Goal: Task Accomplishment & Management: Complete application form

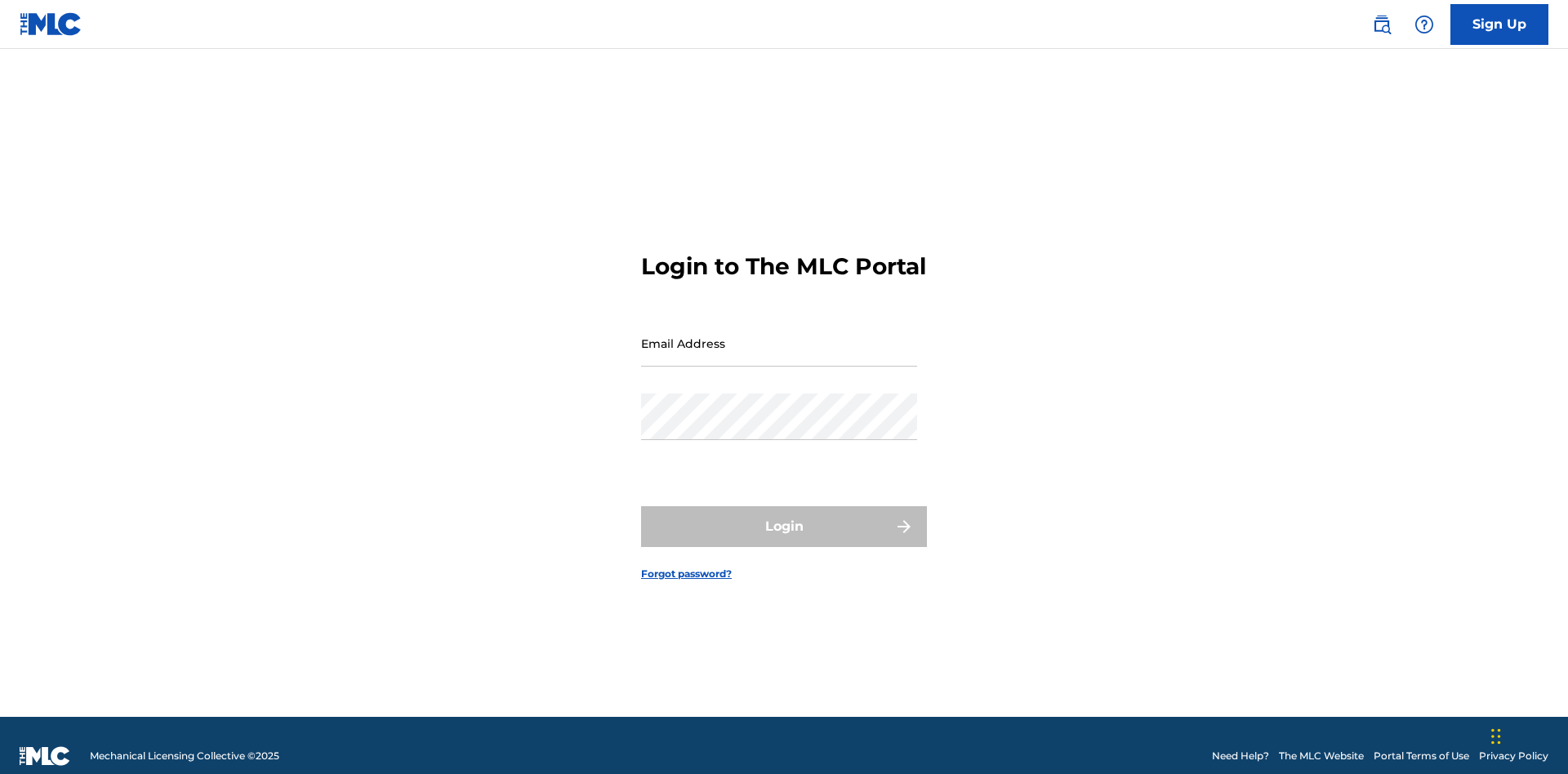
scroll to position [22, 0]
click at [779, 336] on input "Email Address" at bounding box center [779, 344] width 276 height 47
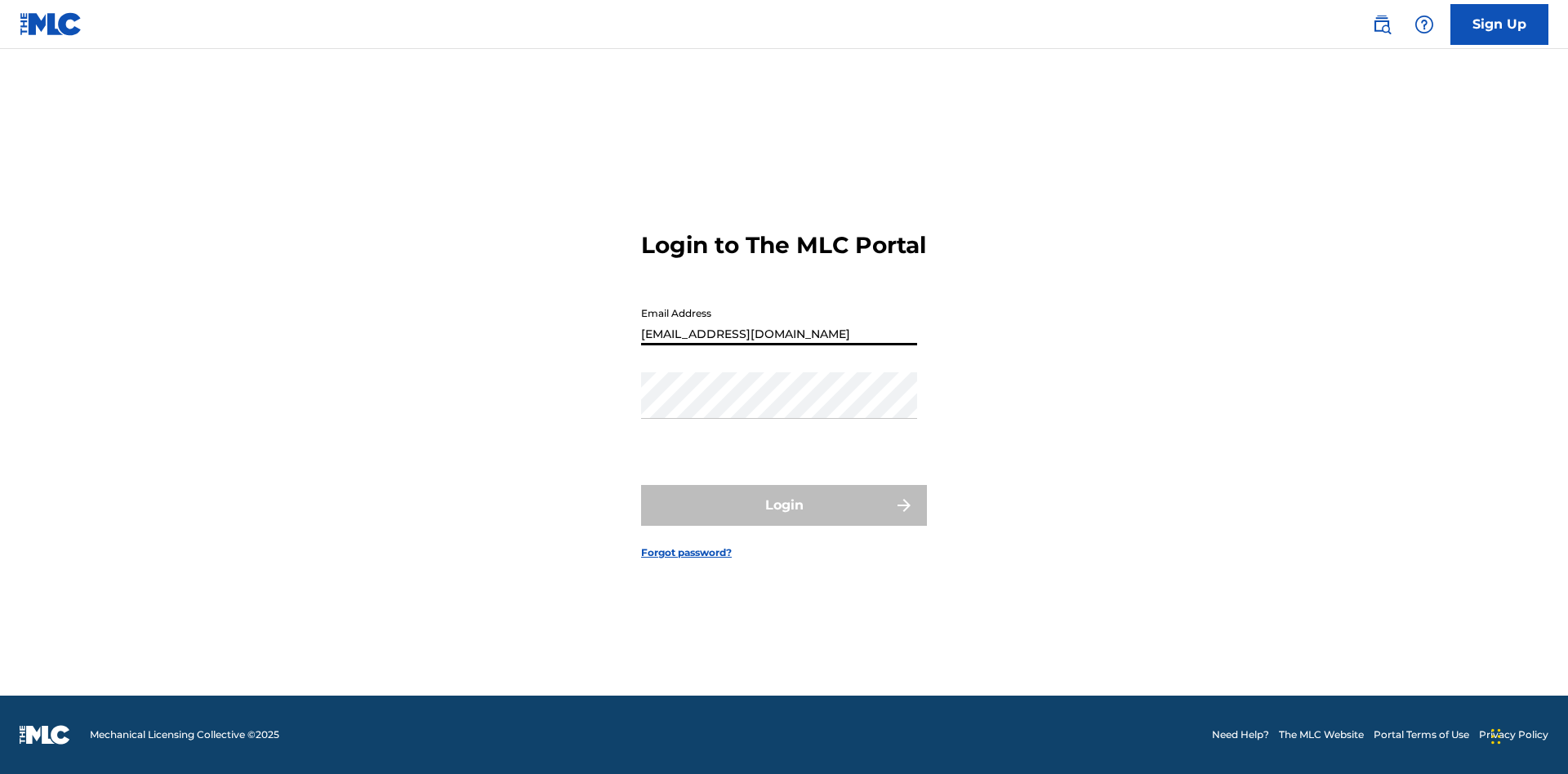
type input "Duke.McTesterson@gmail.com"
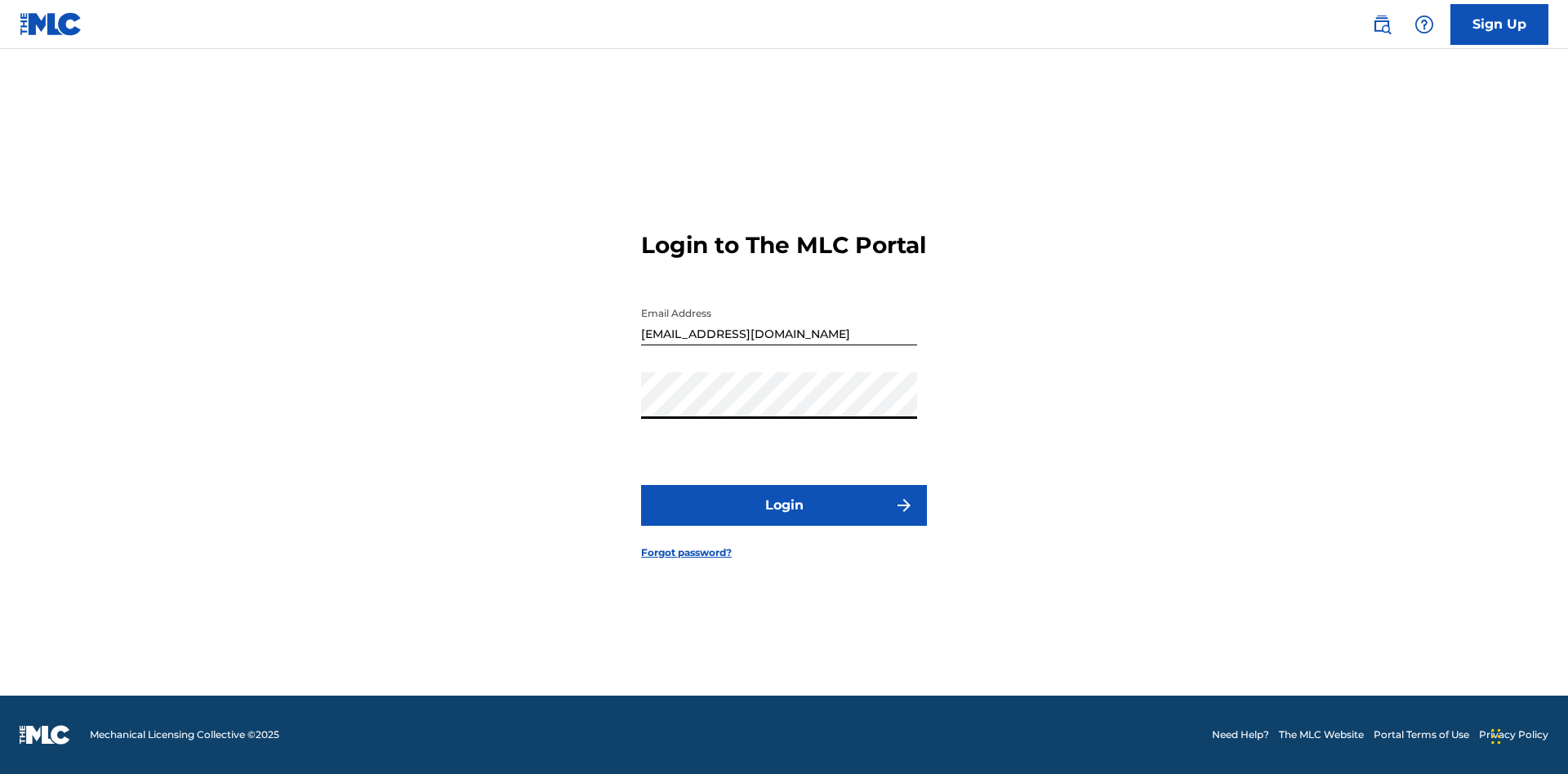
click at [784, 519] on button "Login" at bounding box center [783, 505] width 286 height 41
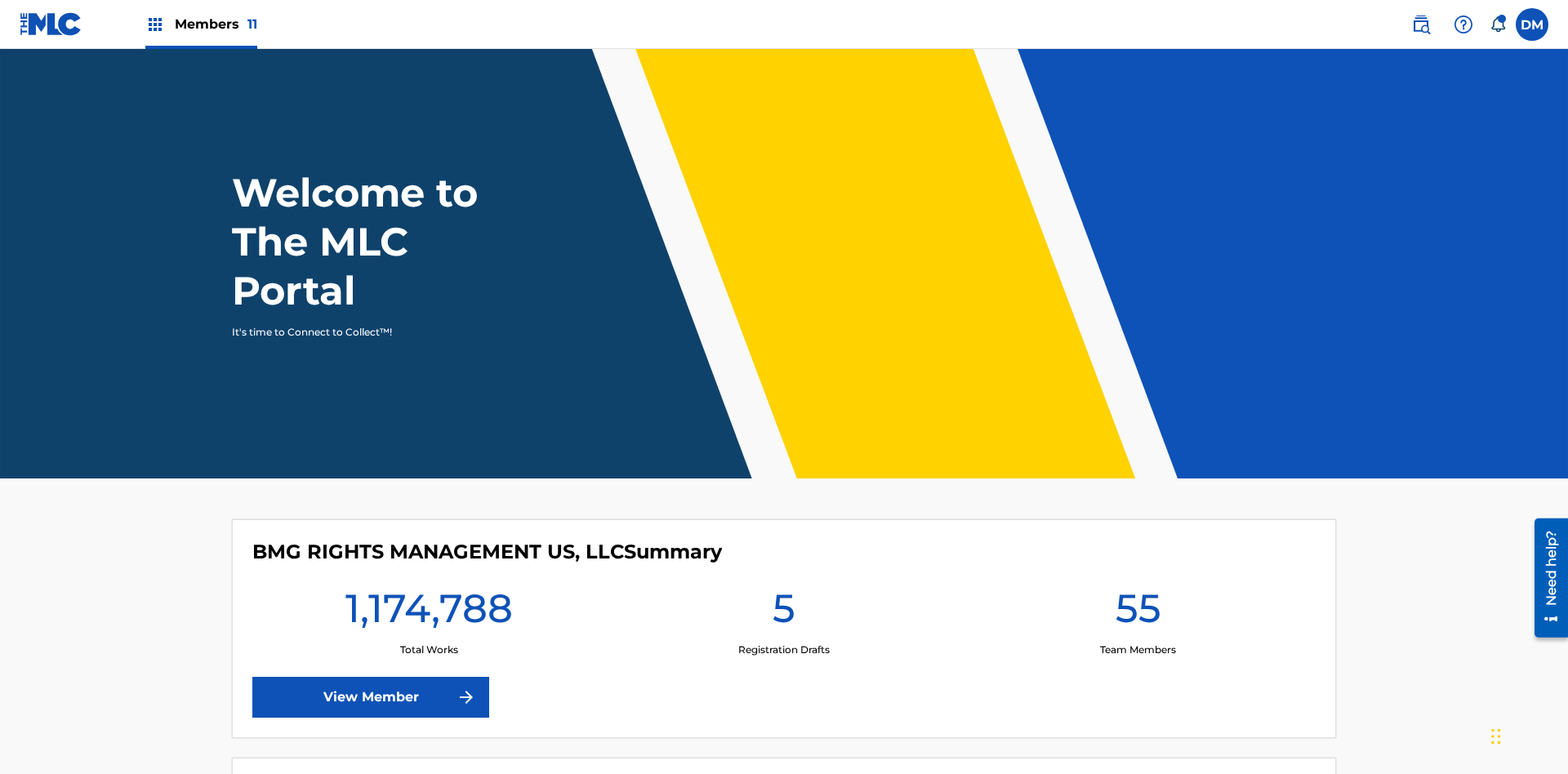
click at [201, 23] on span "Members 11" at bounding box center [216, 24] width 83 height 19
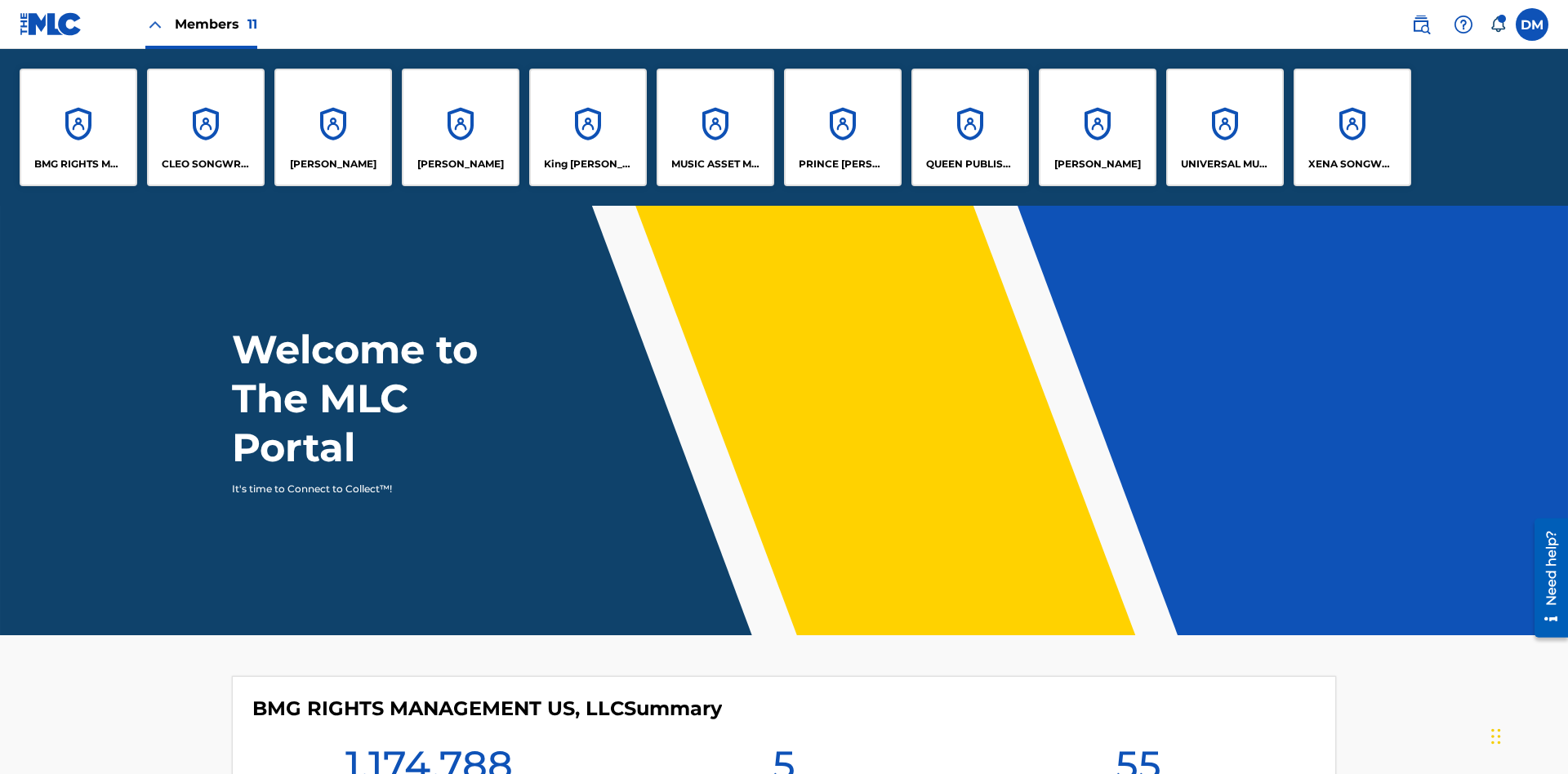
click at [1223, 164] on p "UNIVERSAL MUSIC PUB GROUP" at bounding box center [1224, 164] width 89 height 15
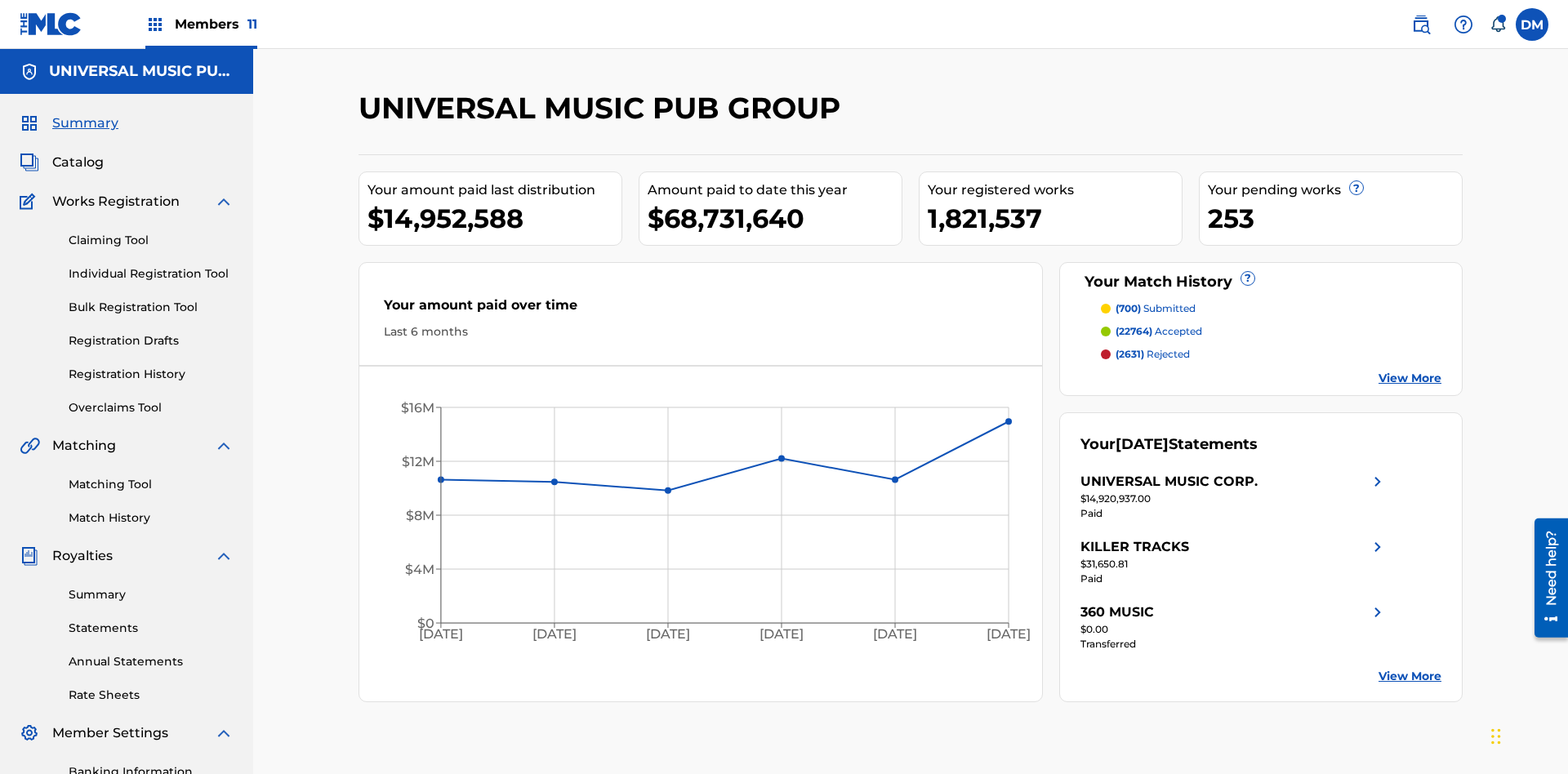
click at [151, 265] on link "Individual Registration Tool" at bounding box center [150, 274] width 165 height 17
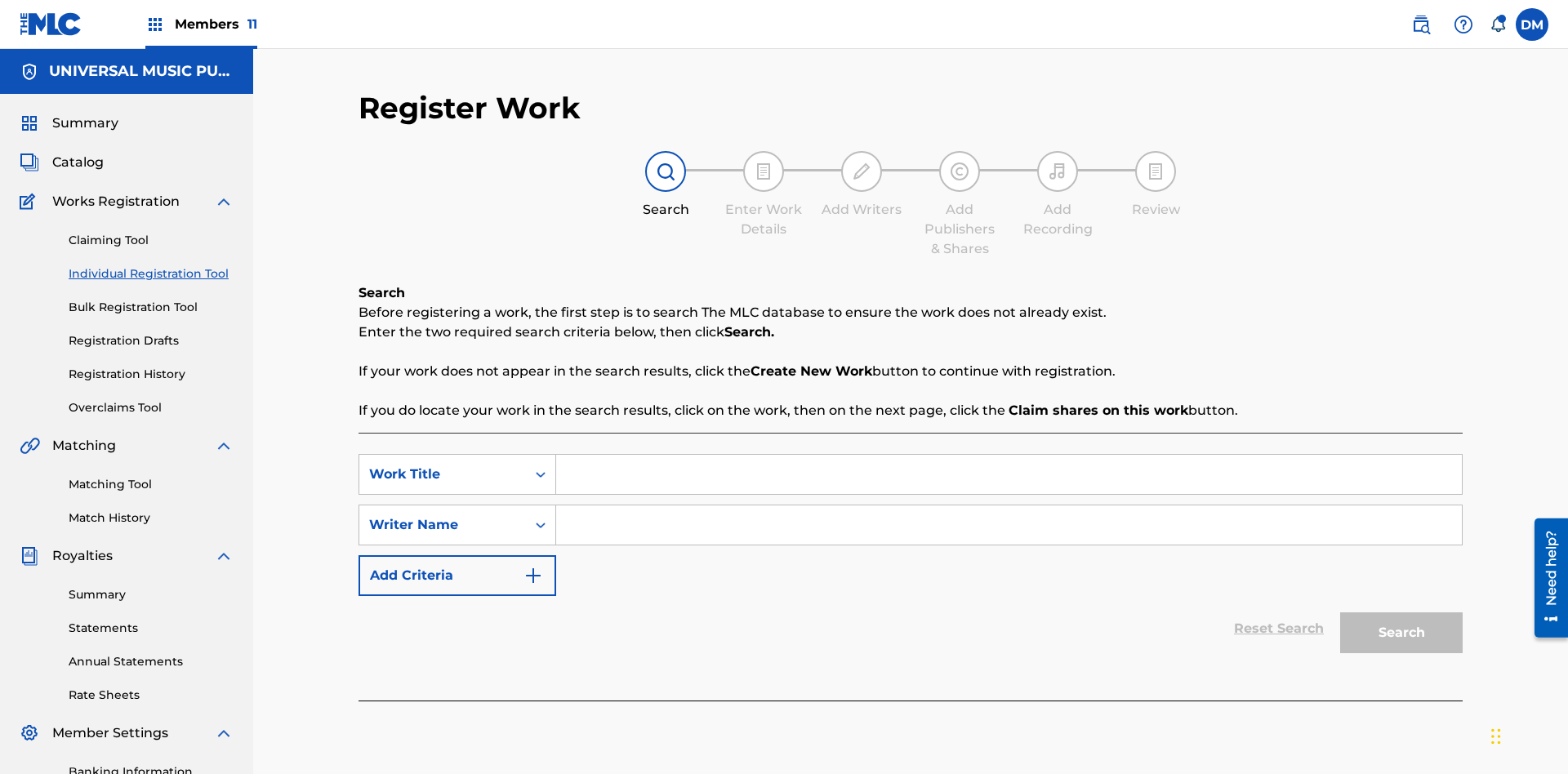
scroll to position [238, 0]
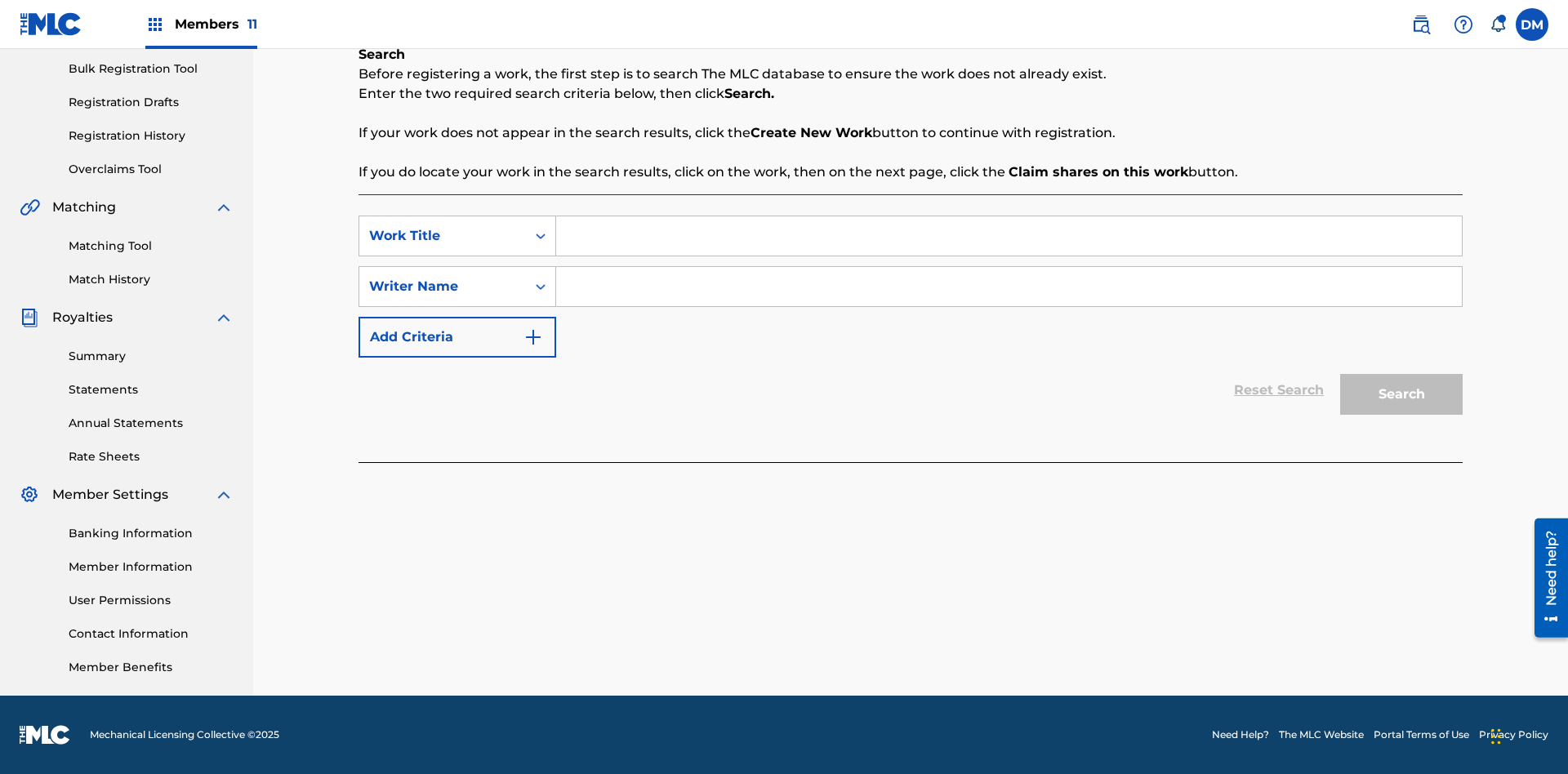
click at [1008, 236] on input "Search Form" at bounding box center [1008, 236] width 906 height 39
type input "Save At Publishers-Add Publishers Page Prior To Adding Publishers & Administrat…"
click at [1008, 287] on input "Search Form" at bounding box center [1008, 286] width 906 height 39
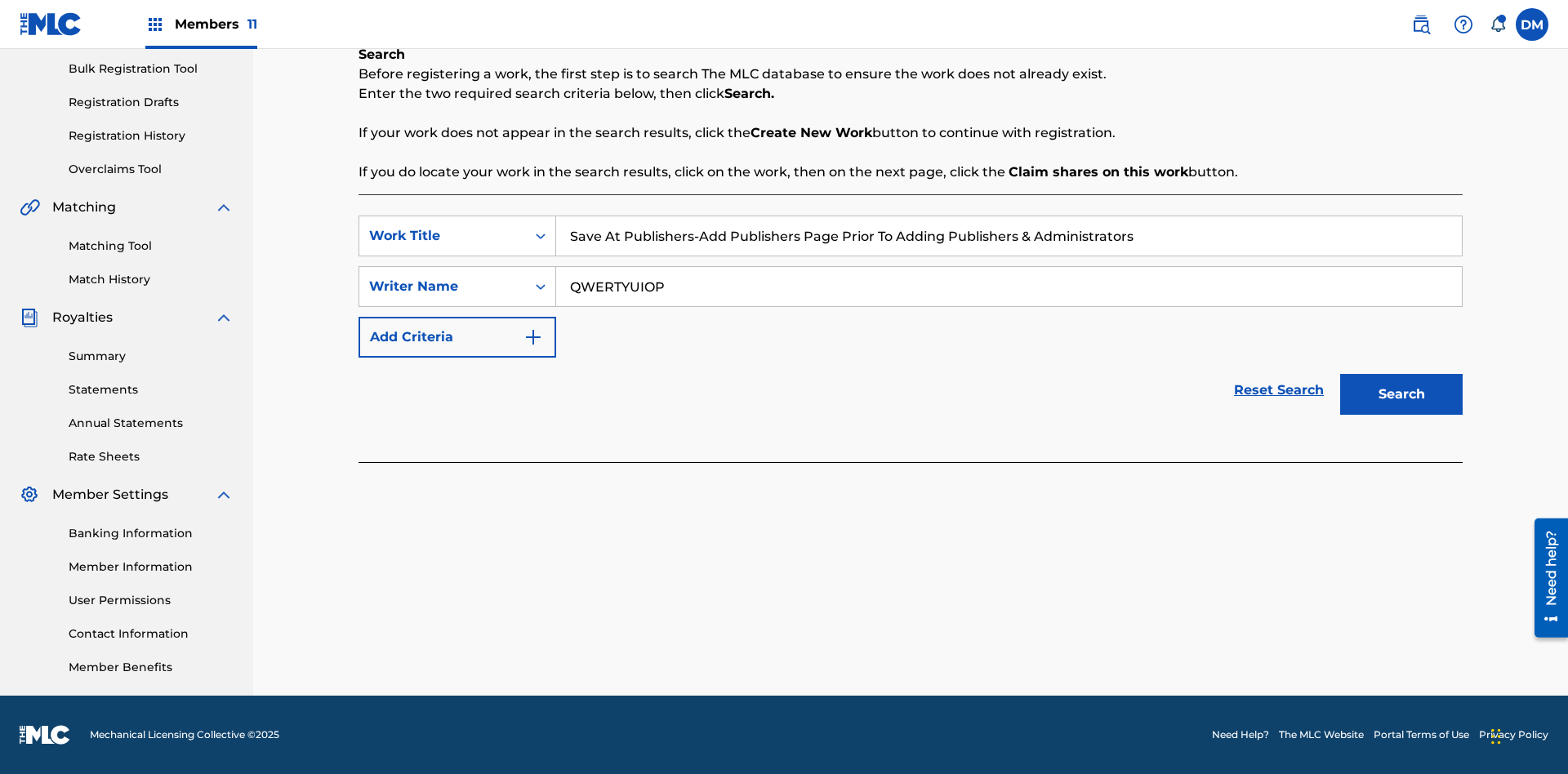
type input "QWERTYUIOP"
click at [1401, 395] on button "Search" at bounding box center [1401, 394] width 123 height 41
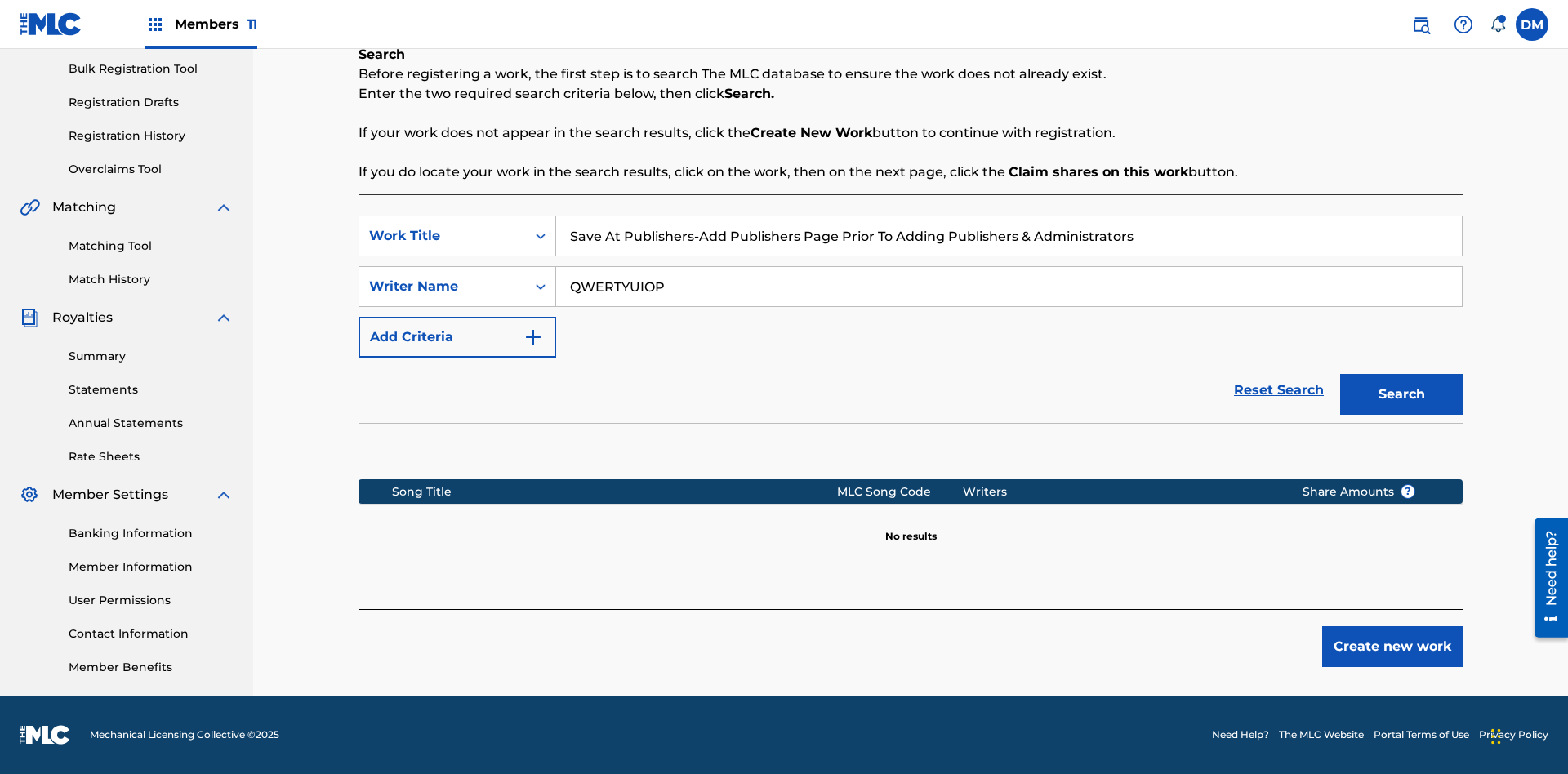
click at [1392, 647] on button "Create new work" at bounding box center [1392, 646] width 141 height 41
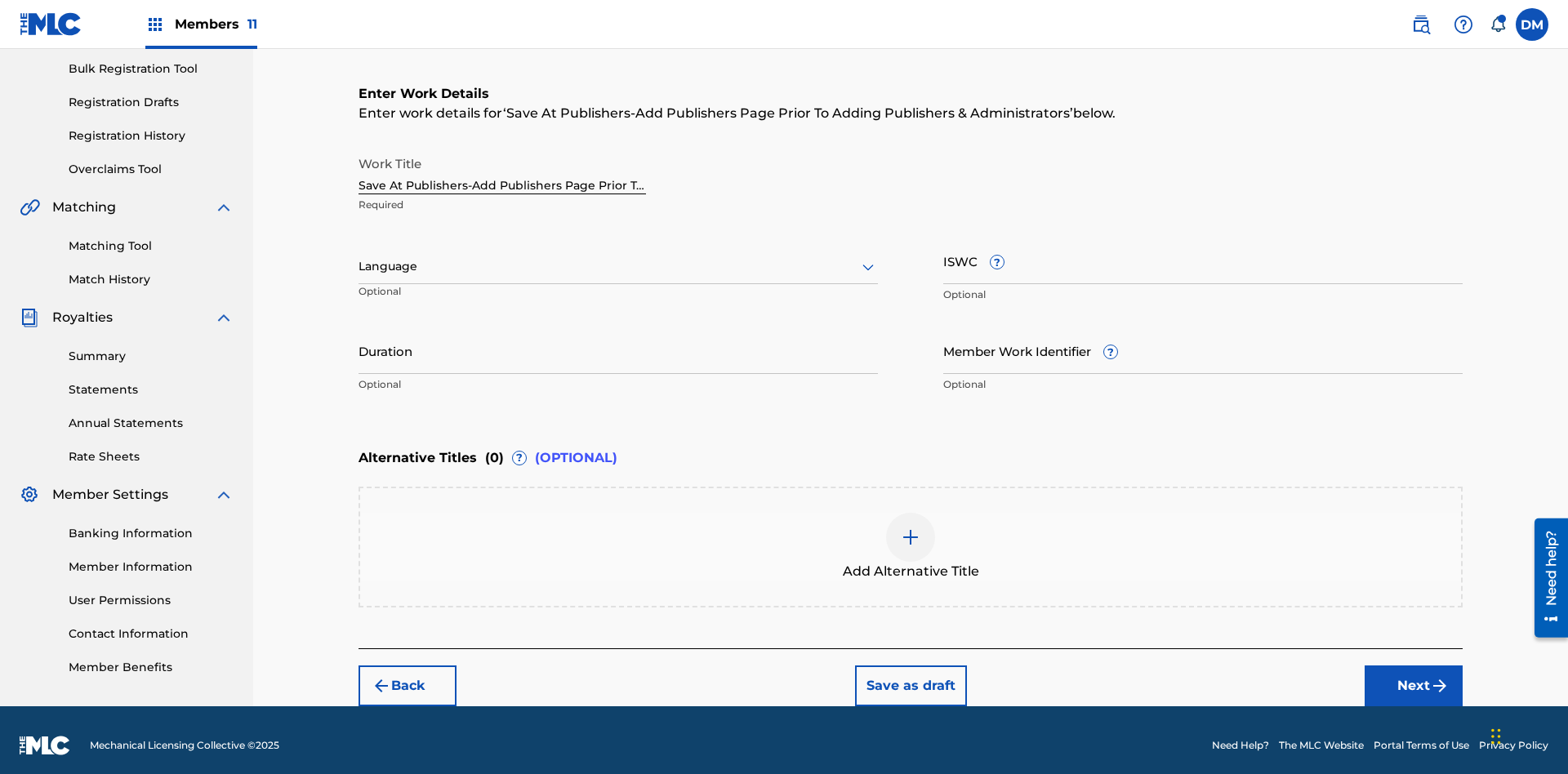
click at [618, 339] on input "Duration" at bounding box center [617, 351] width 519 height 47
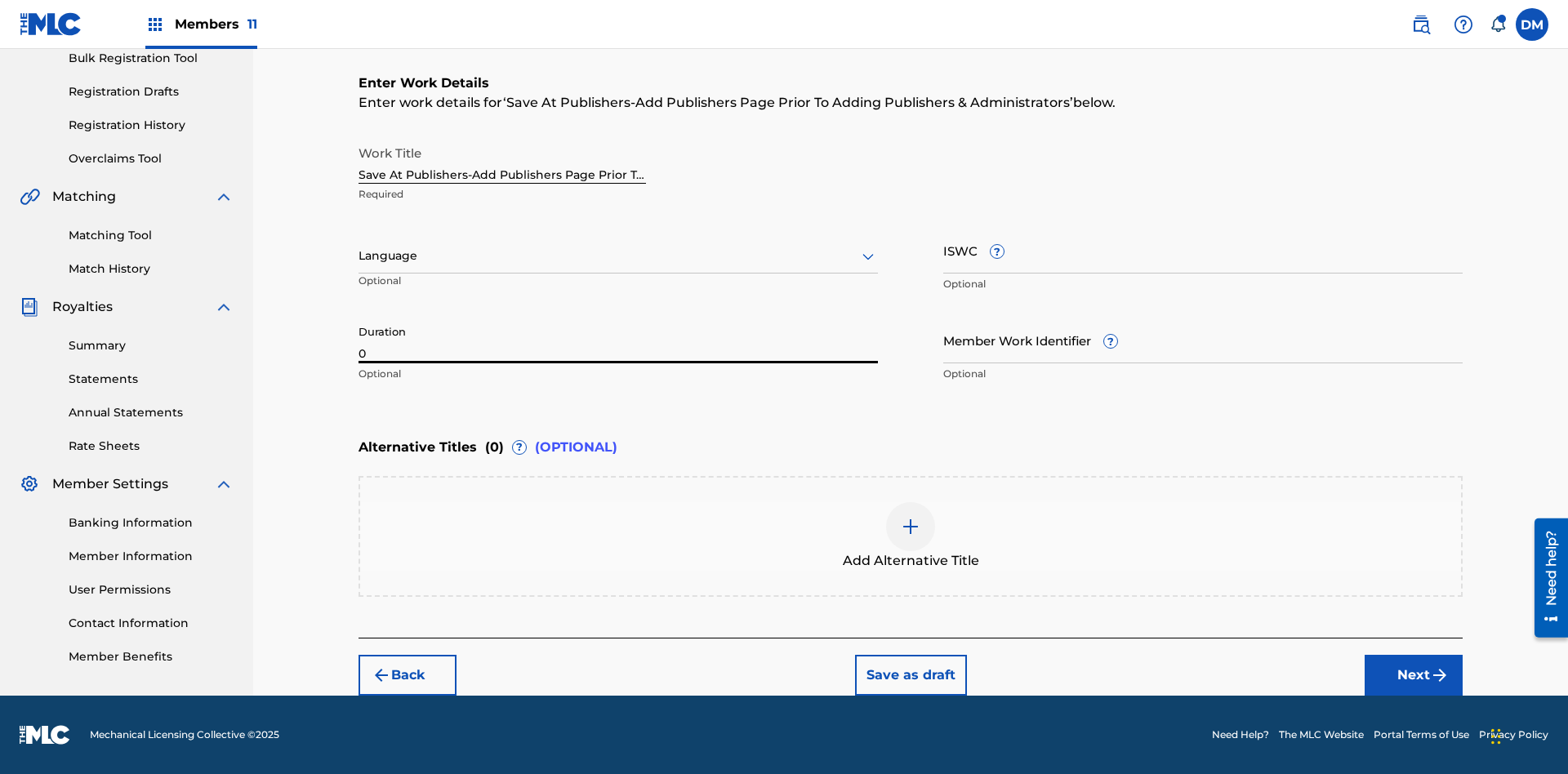
click at [618, 339] on input "0" at bounding box center [617, 340] width 519 height 47
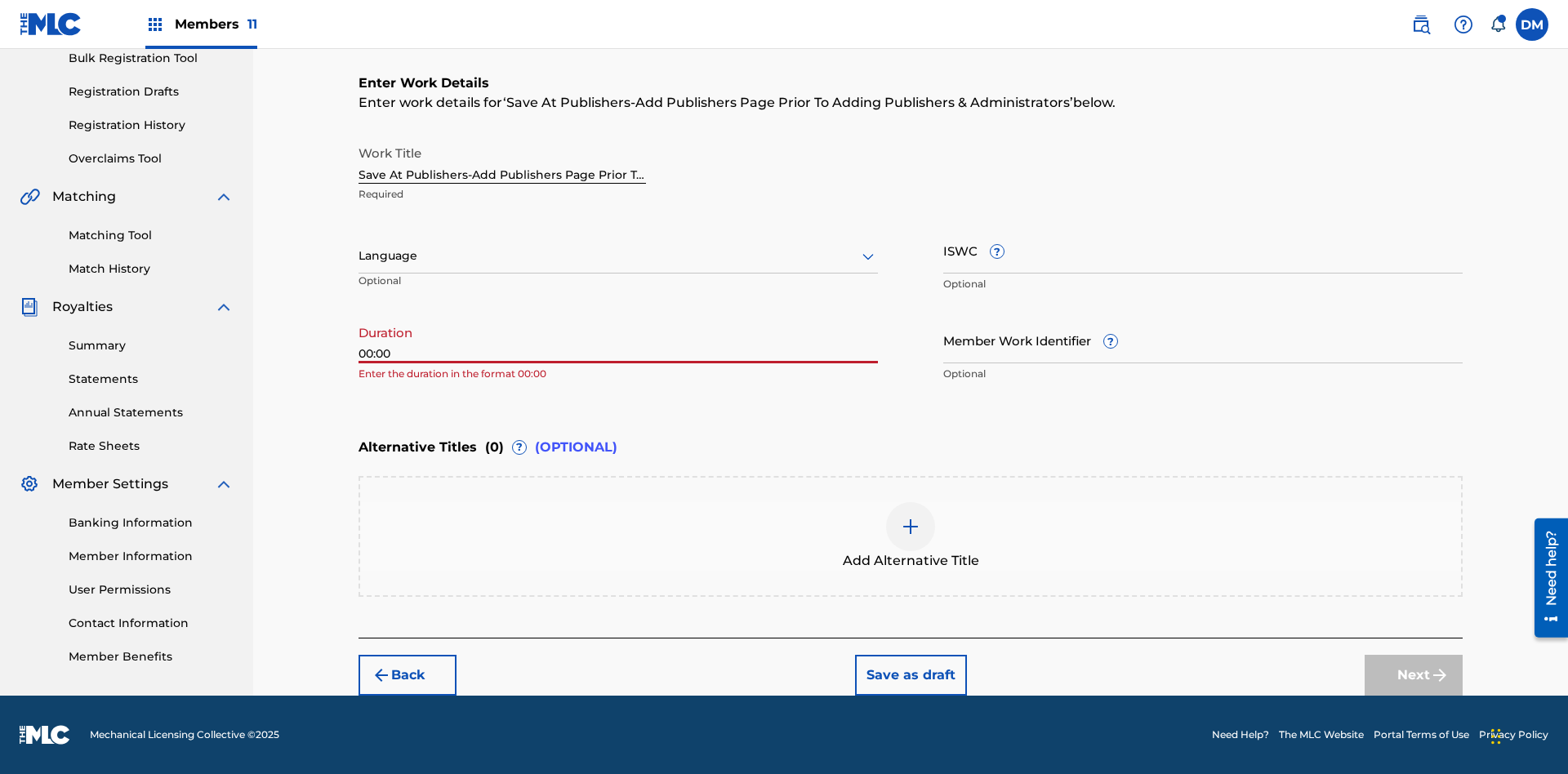
type input "00:00"
click at [868, 257] on icon at bounding box center [868, 257] width 20 height 20
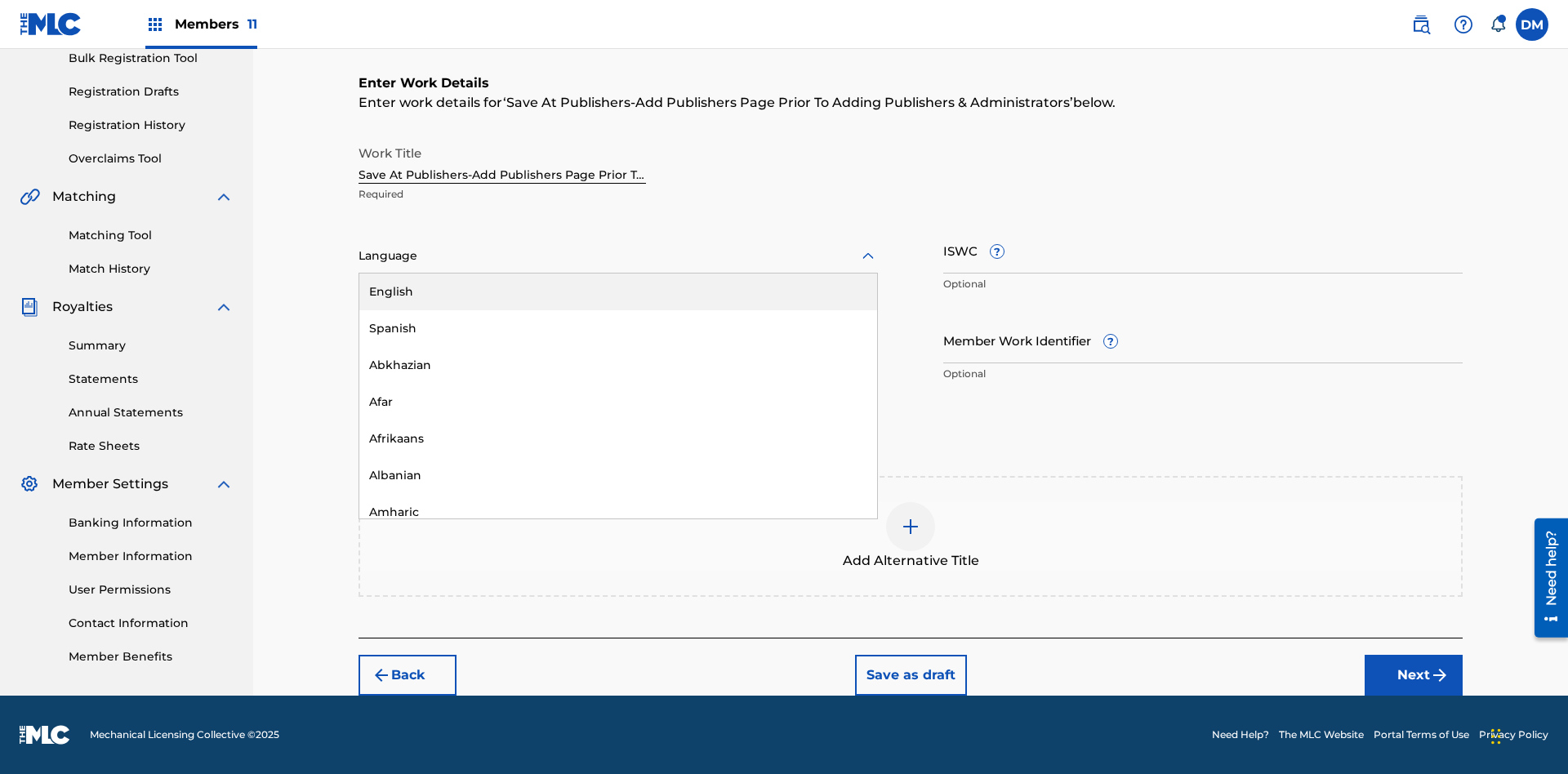
click at [618, 402] on div "Afar" at bounding box center [618, 402] width 518 height 37
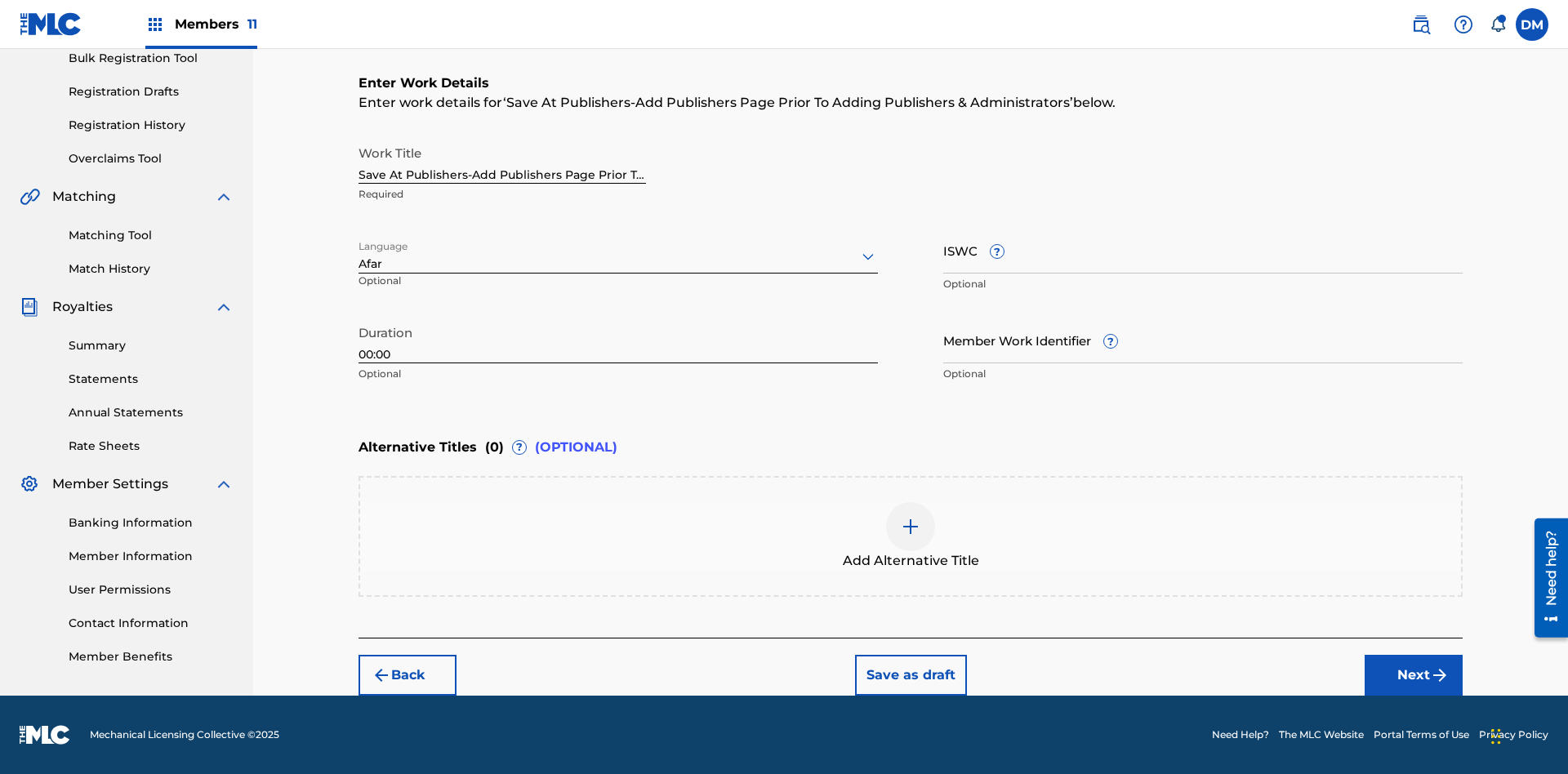
click at [1203, 339] on input "Member Work Identifier ?" at bounding box center [1202, 340] width 519 height 47
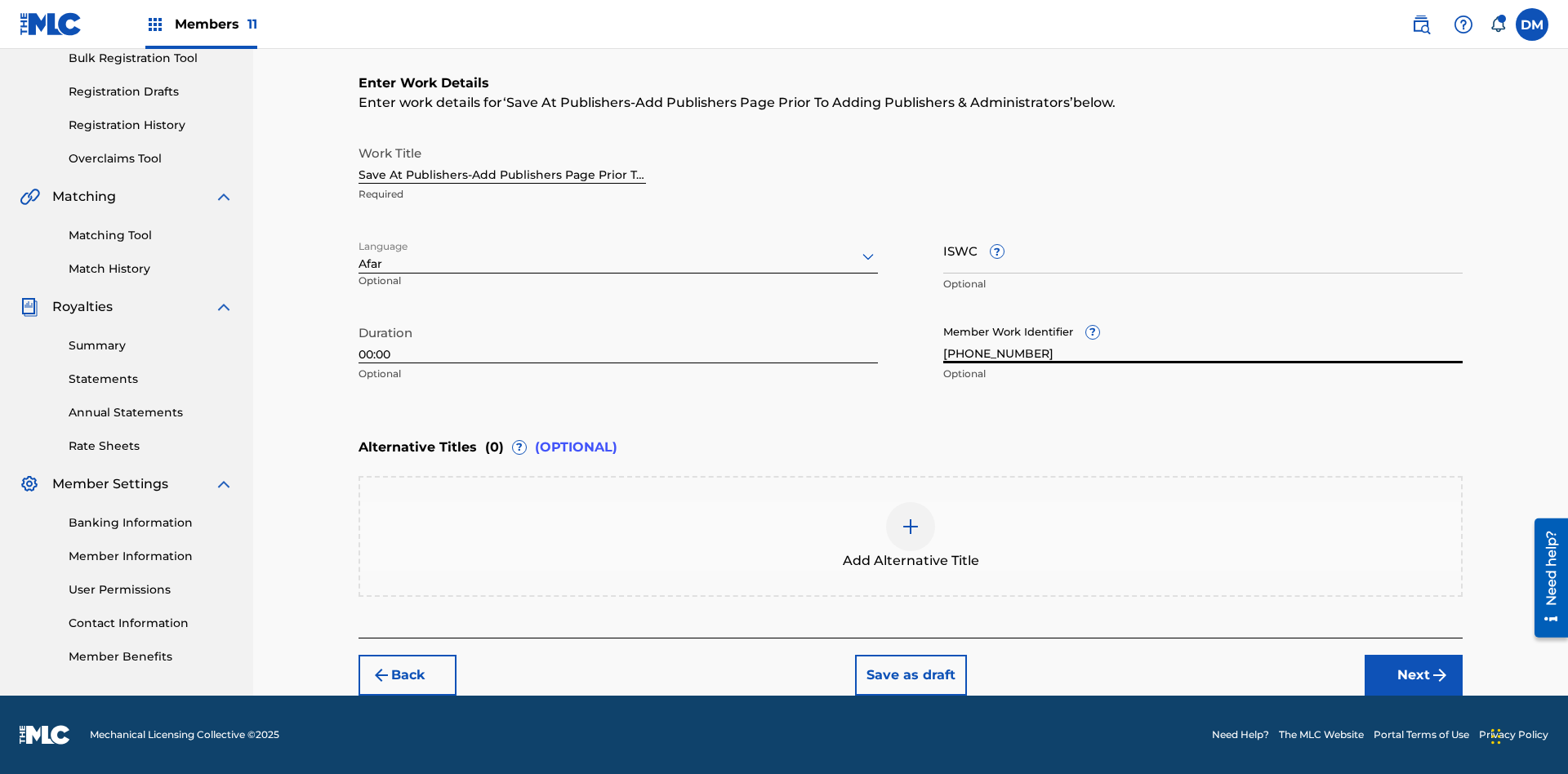
type input "2025.08.18.04"
click at [1203, 250] on input "ISWC ?" at bounding box center [1202, 251] width 519 height 47
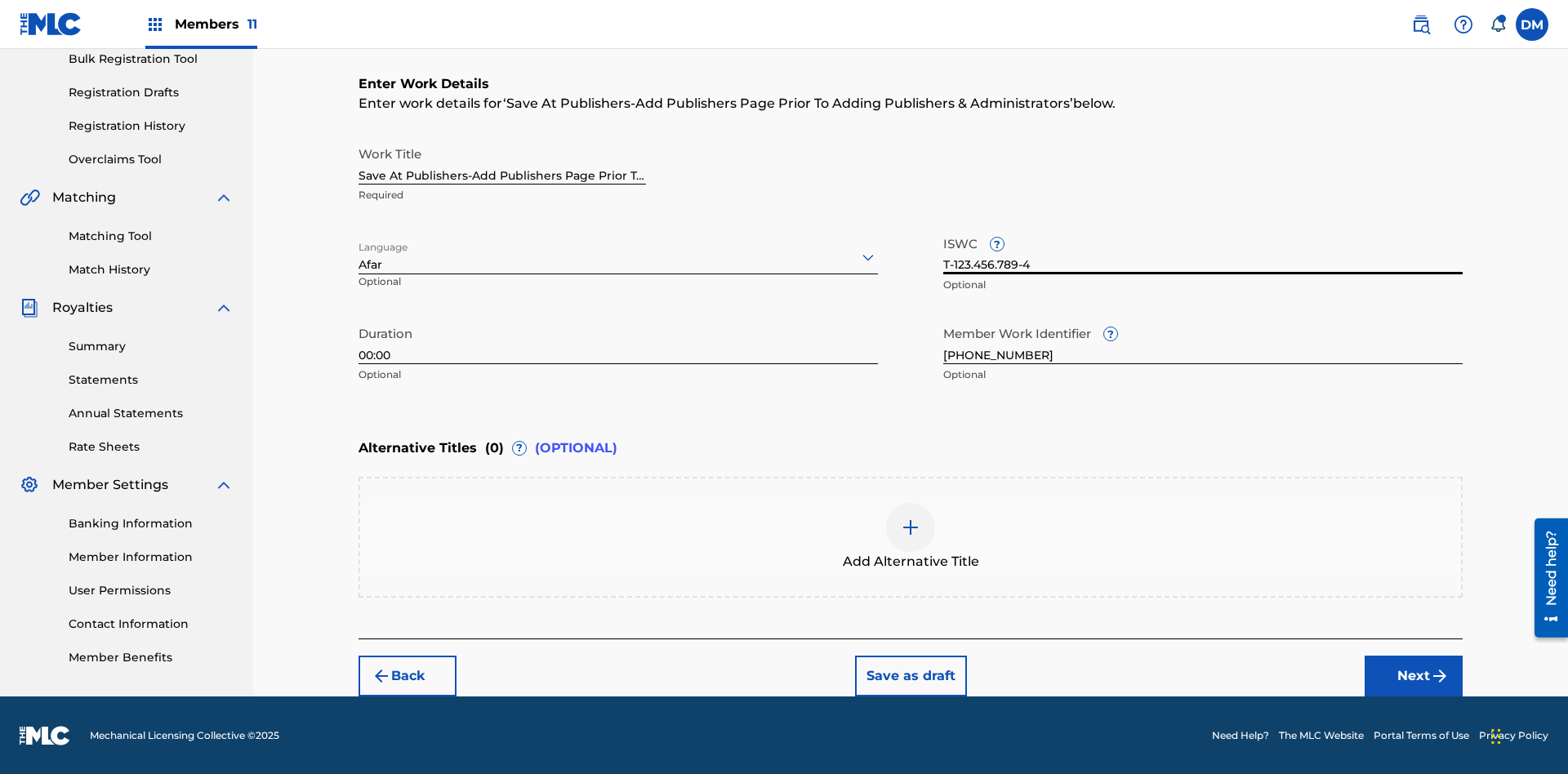
type input "T-123.456.789-4"
click at [910, 536] on img at bounding box center [910, 528] width 20 height 20
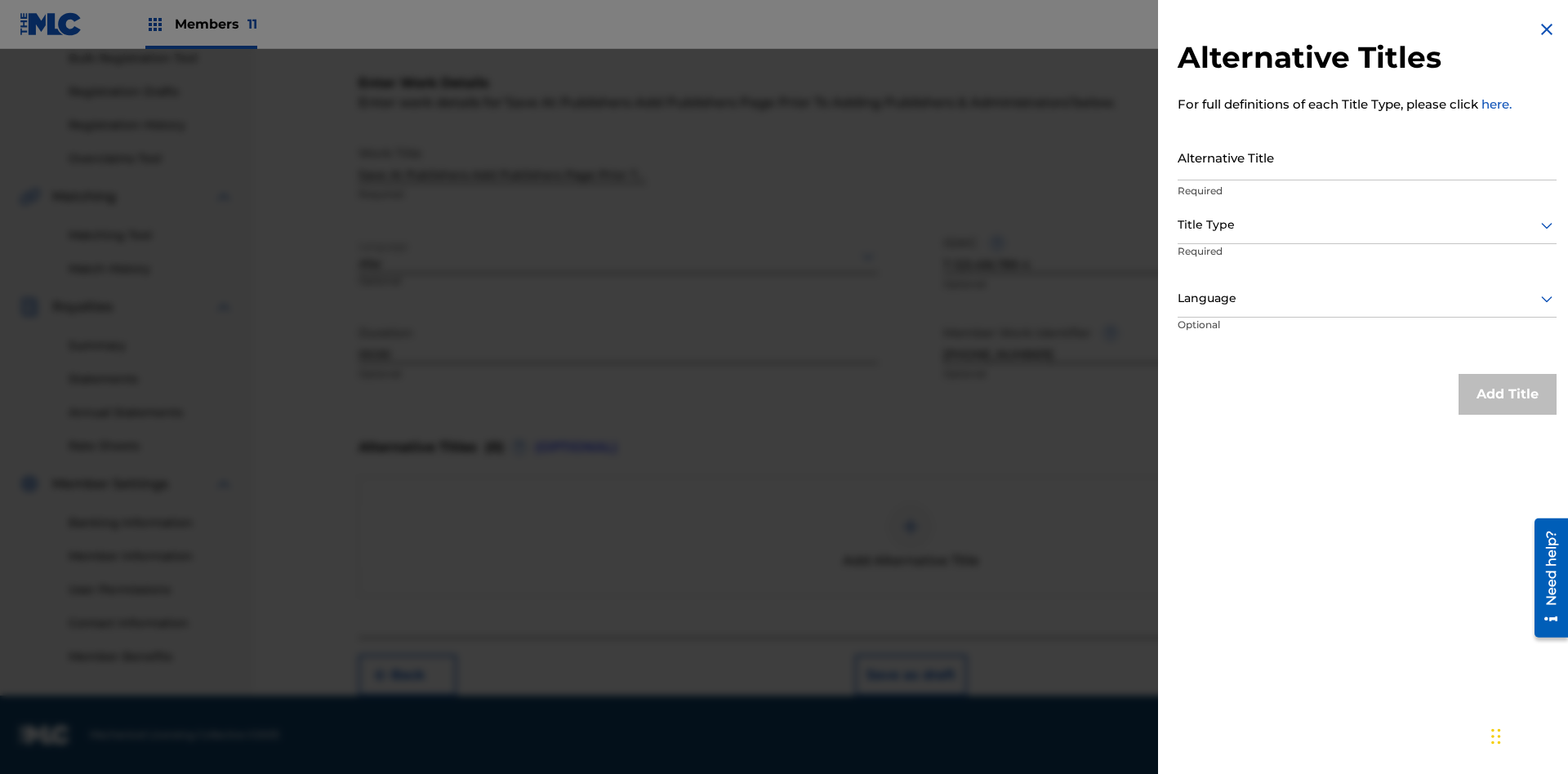
click at [1367, 157] on input "Alternative Title" at bounding box center [1367, 157] width 379 height 47
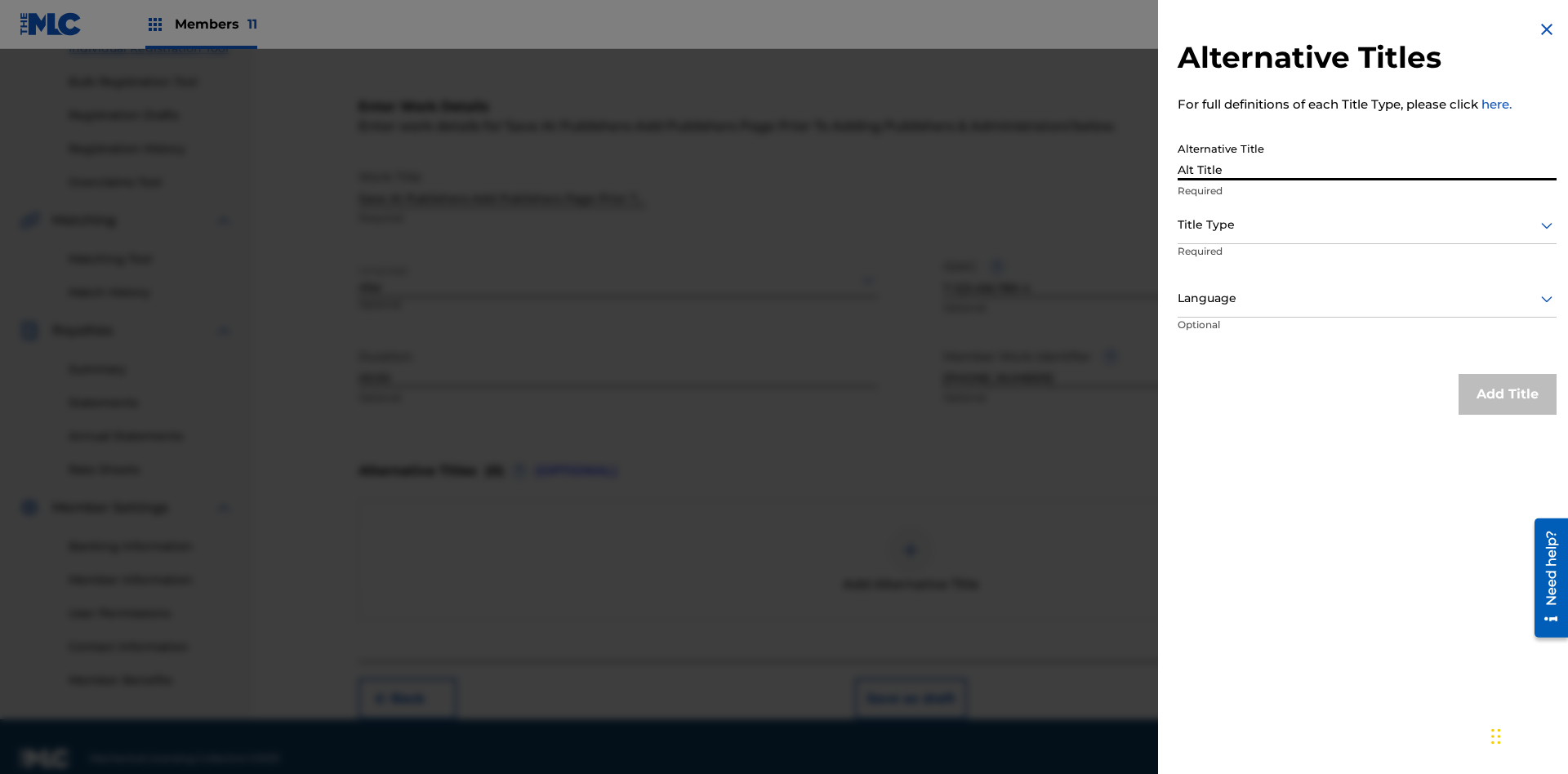
type input "Alt Title"
click at [1367, 225] on div at bounding box center [1367, 225] width 379 height 21
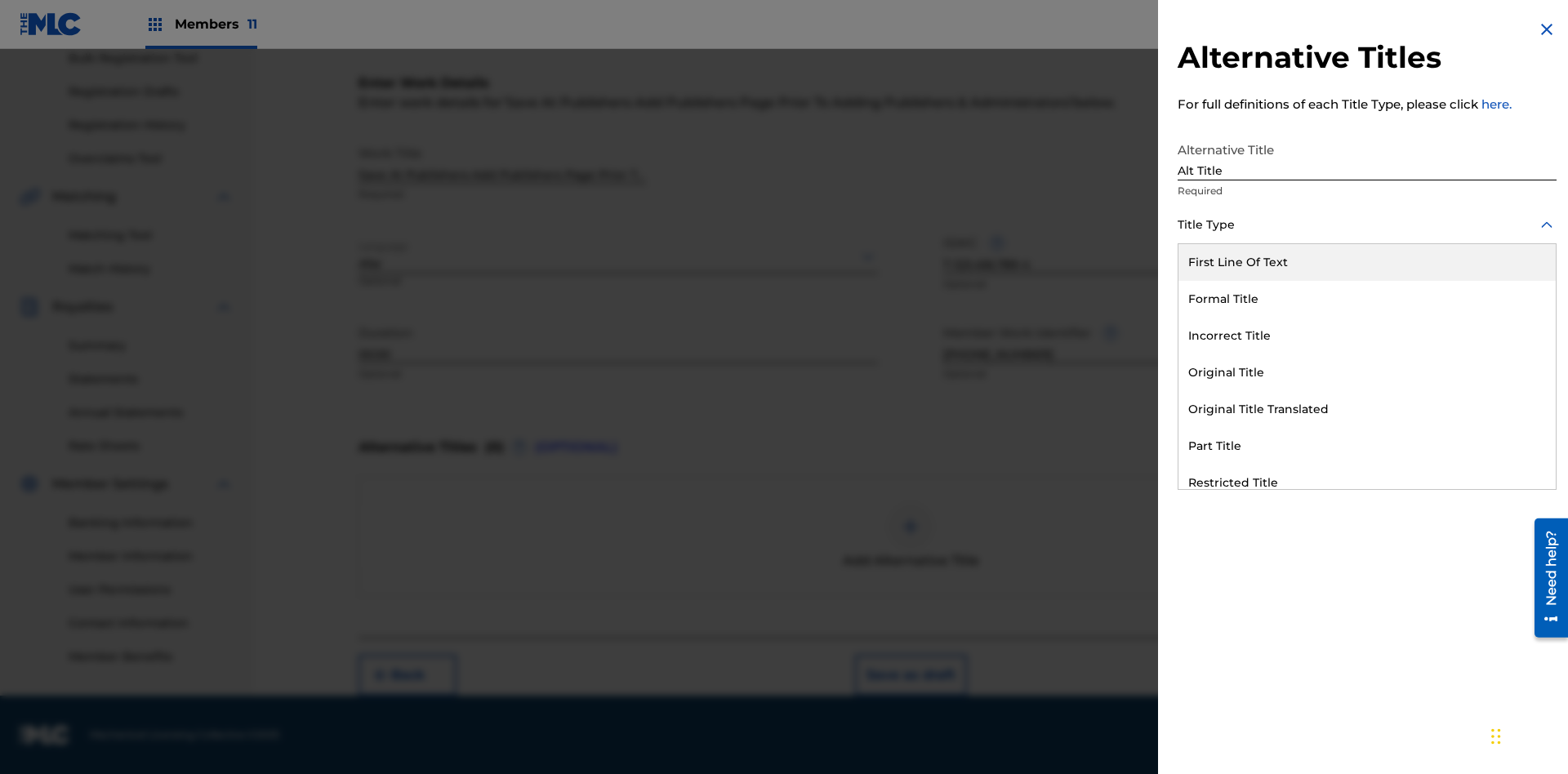
click at [1367, 372] on div "Original Title" at bounding box center [1367, 372] width 377 height 37
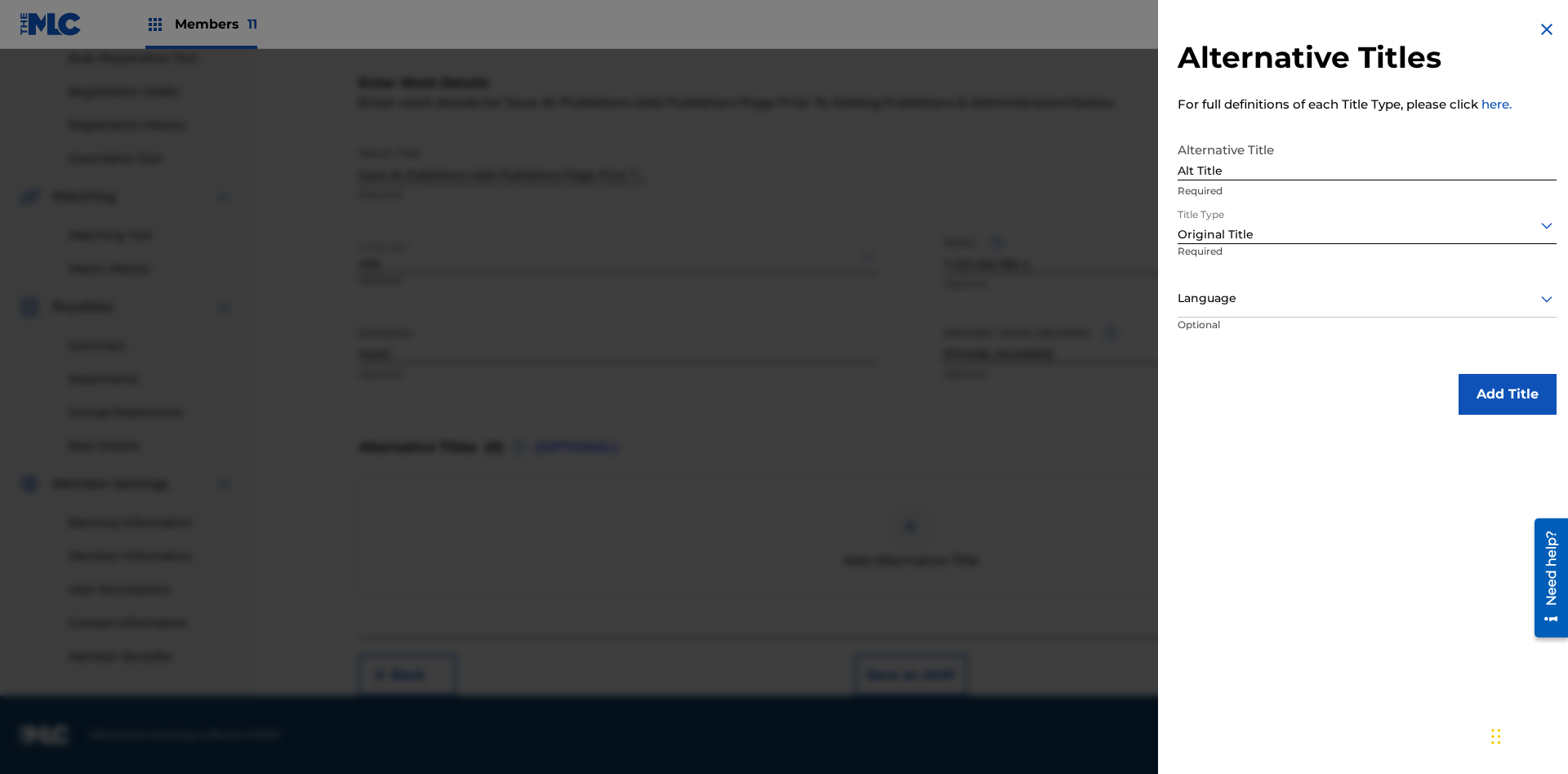
click at [1367, 298] on div at bounding box center [1367, 299] width 379 height 21
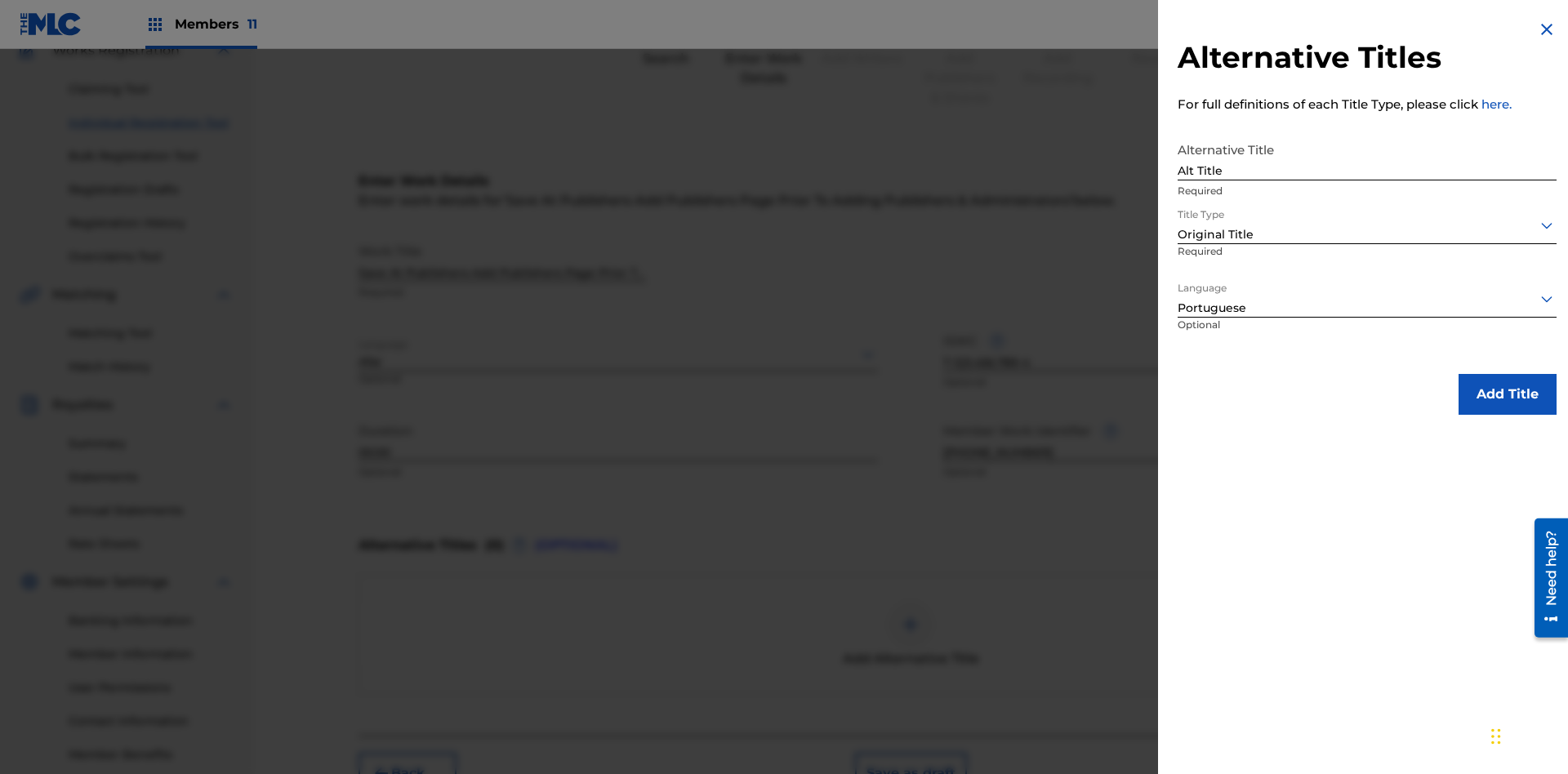
click at [1508, 394] on button "Add Title" at bounding box center [1507, 394] width 98 height 41
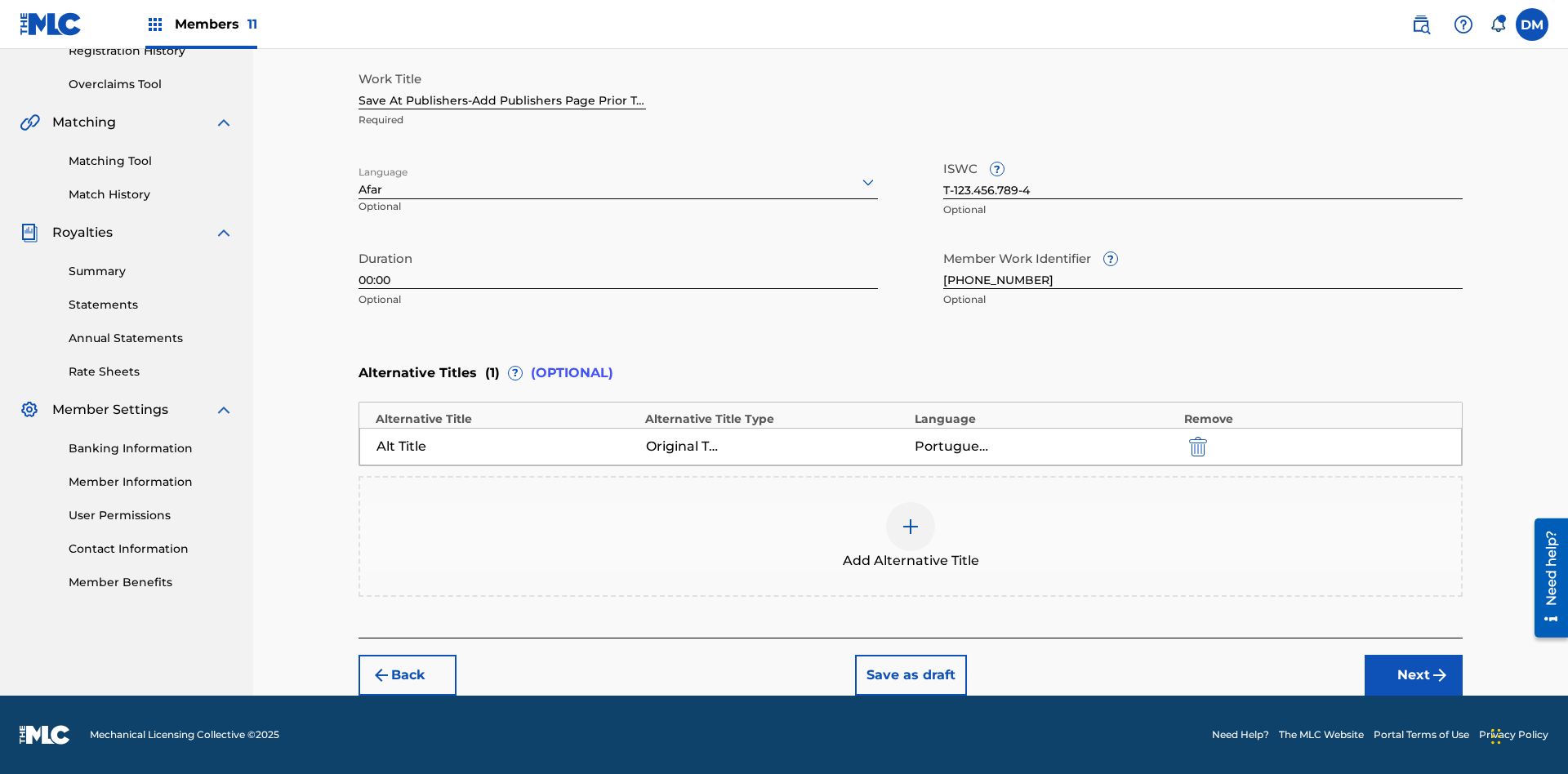
click at [1413, 676] on button "Next" at bounding box center [1413, 675] width 98 height 41
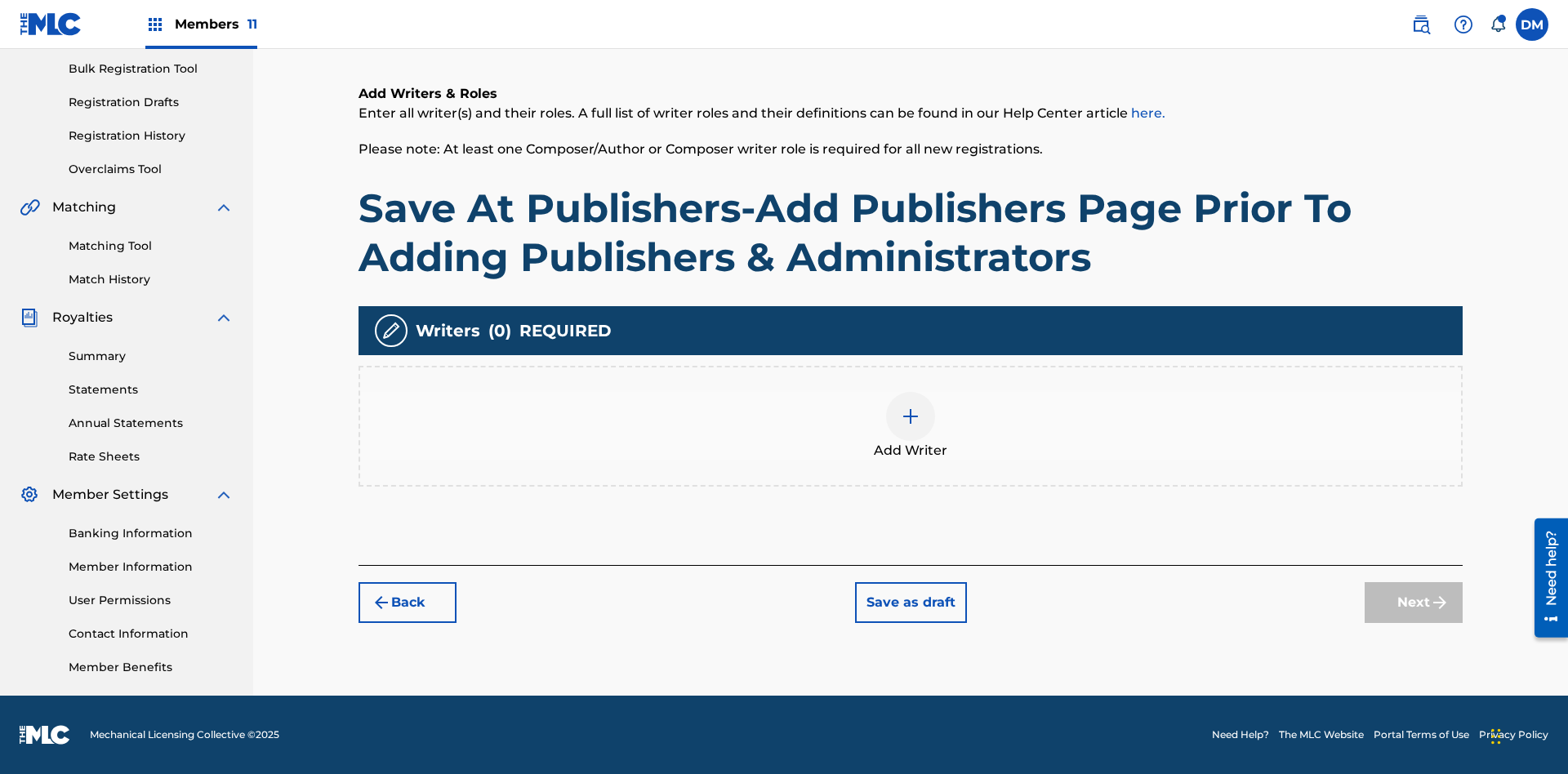
scroll to position [238, 0]
click at [910, 426] on img at bounding box center [910, 416] width 20 height 20
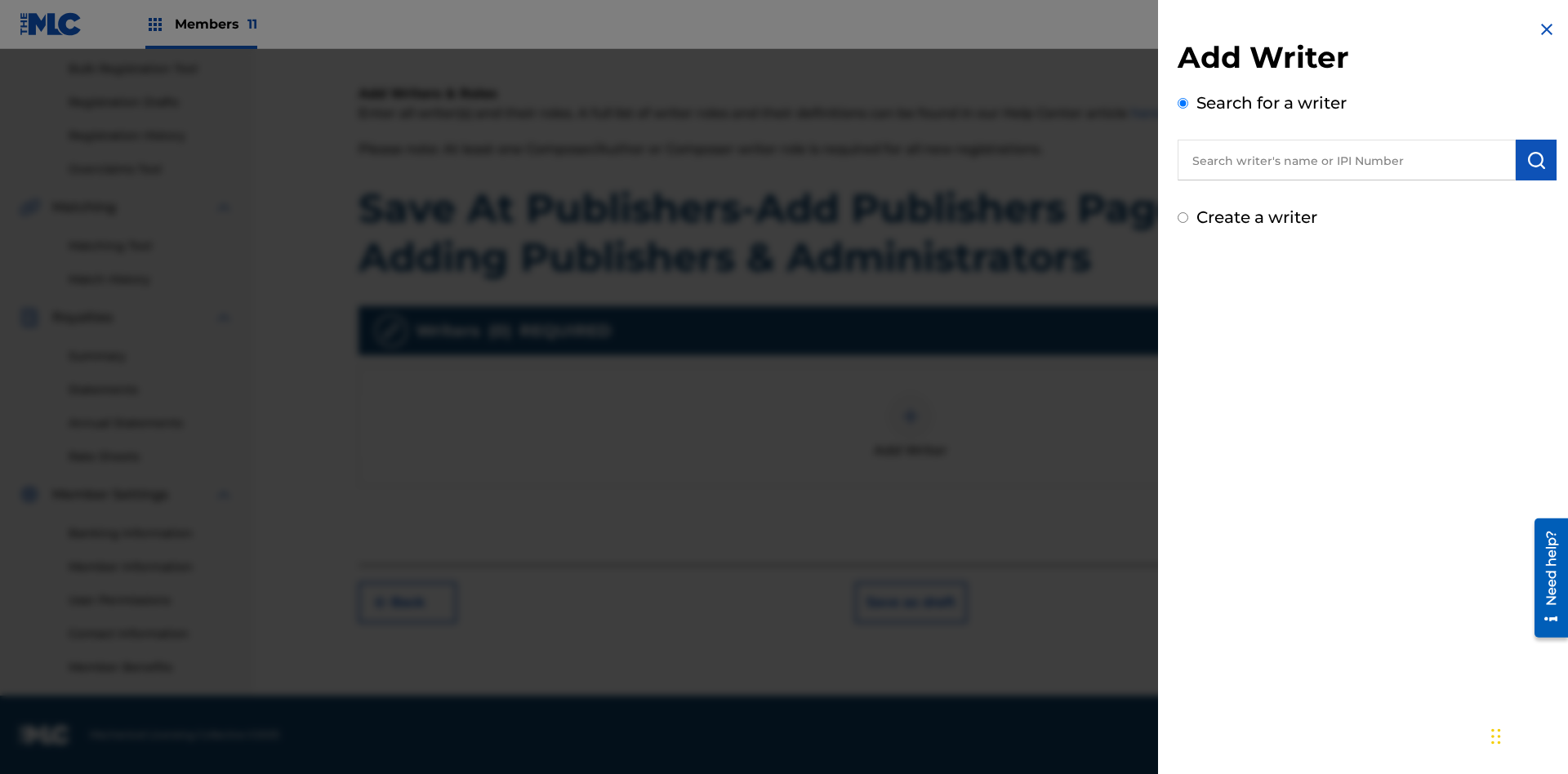
click at [1346, 160] on input "text" at bounding box center [1346, 160] width 338 height 41
type input "MARK STEVEN BERKOWITZ"
click at [1536, 160] on img "submit" at bounding box center [1535, 160] width 20 height 20
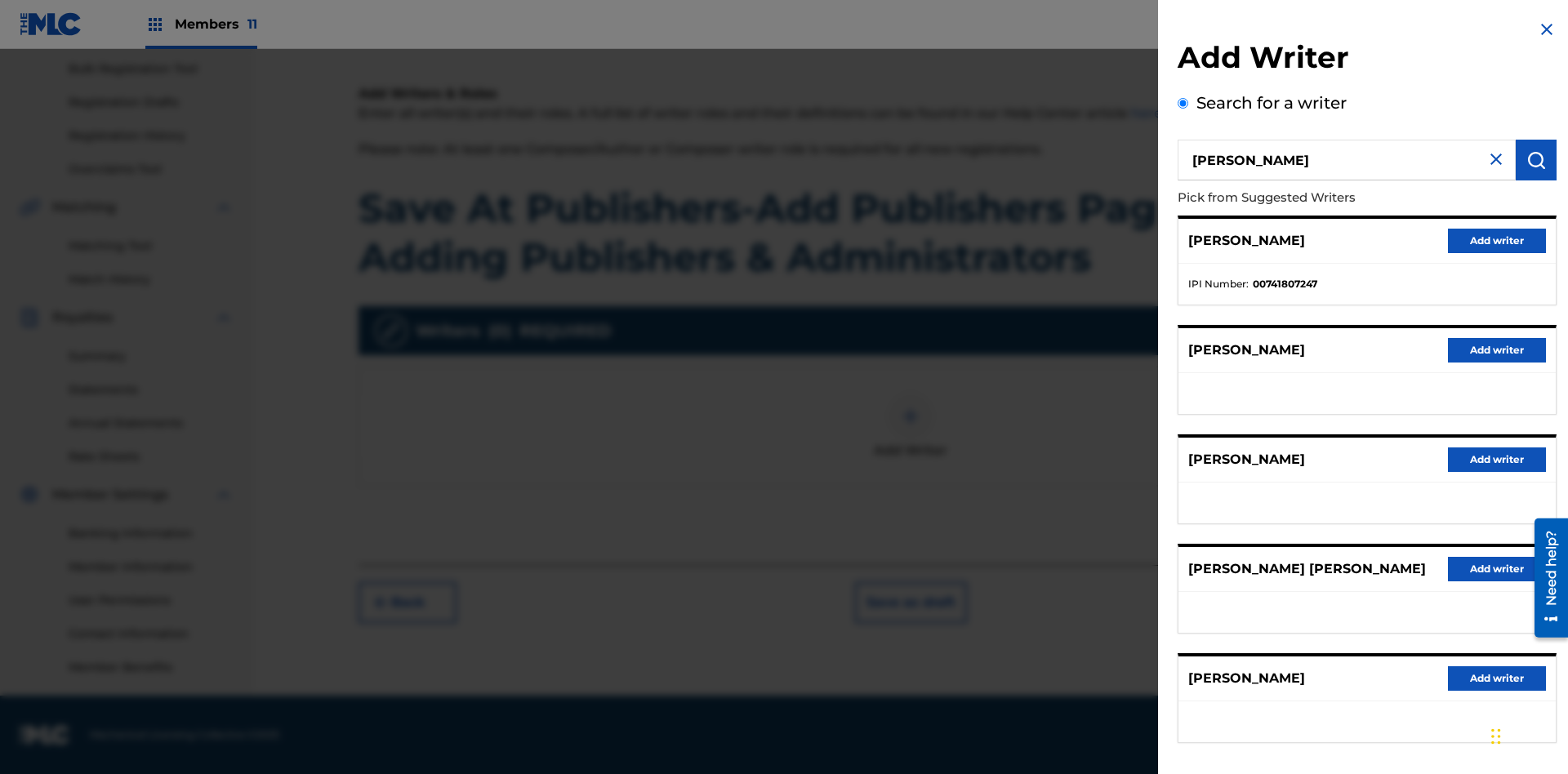
click at [1496, 240] on button "Add writer" at bounding box center [1496, 241] width 98 height 24
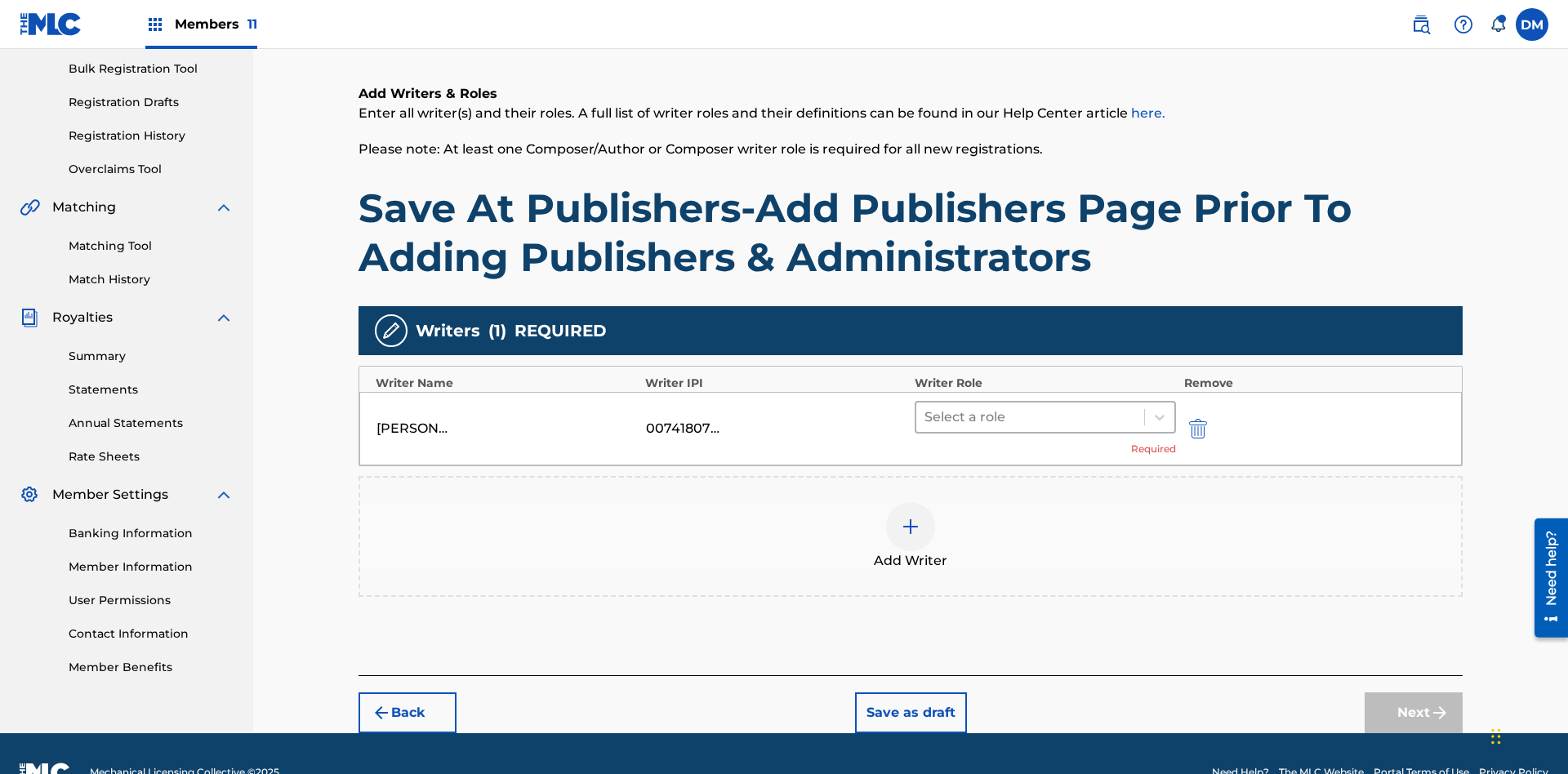
click at [926, 408] on input "text" at bounding box center [926, 417] width 3 height 20
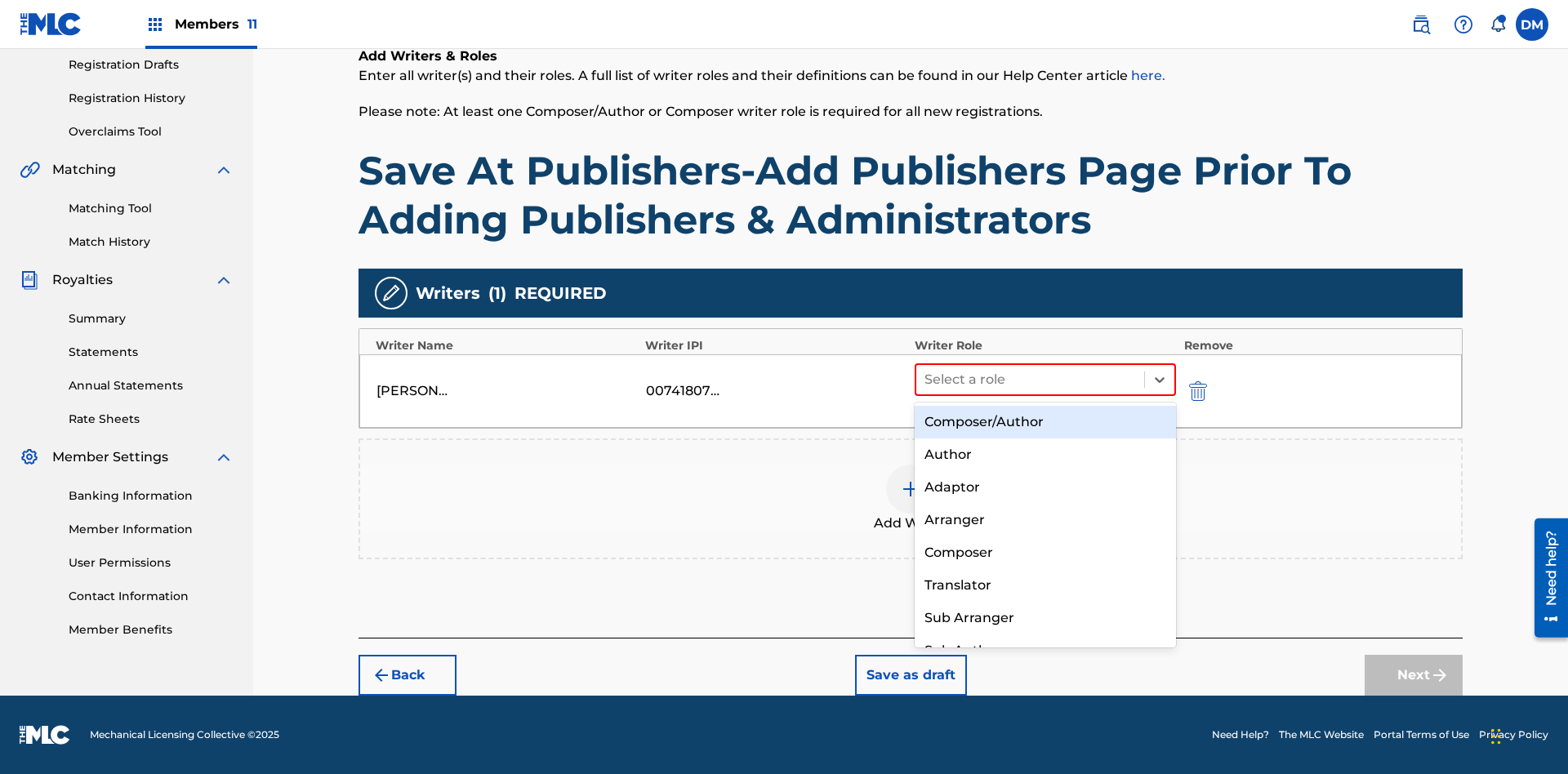
click at [1044, 552] on div "Composer" at bounding box center [1045, 553] width 262 height 33
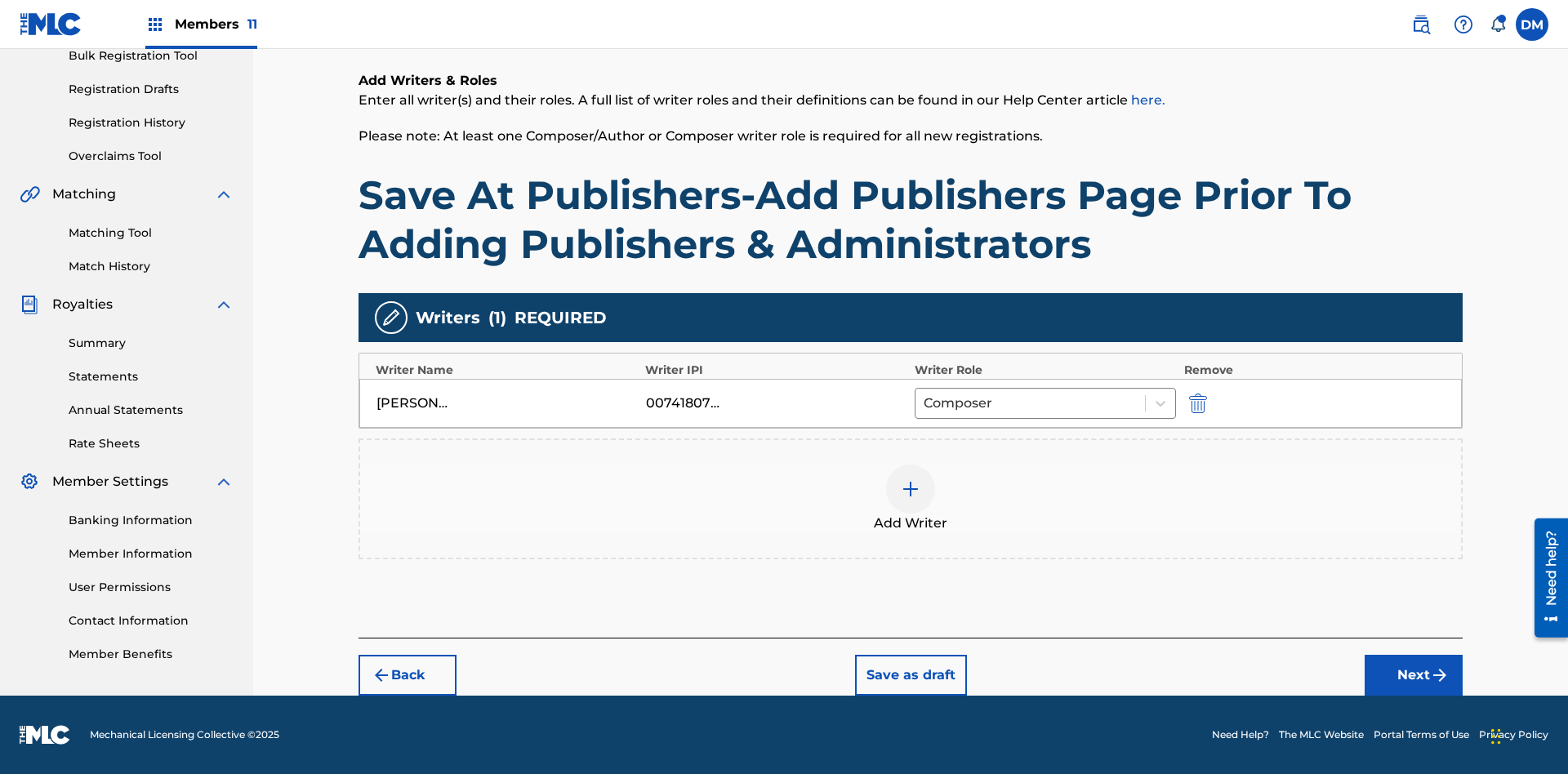
scroll to position [251, 0]
click at [1413, 676] on button "Next" at bounding box center [1413, 675] width 98 height 41
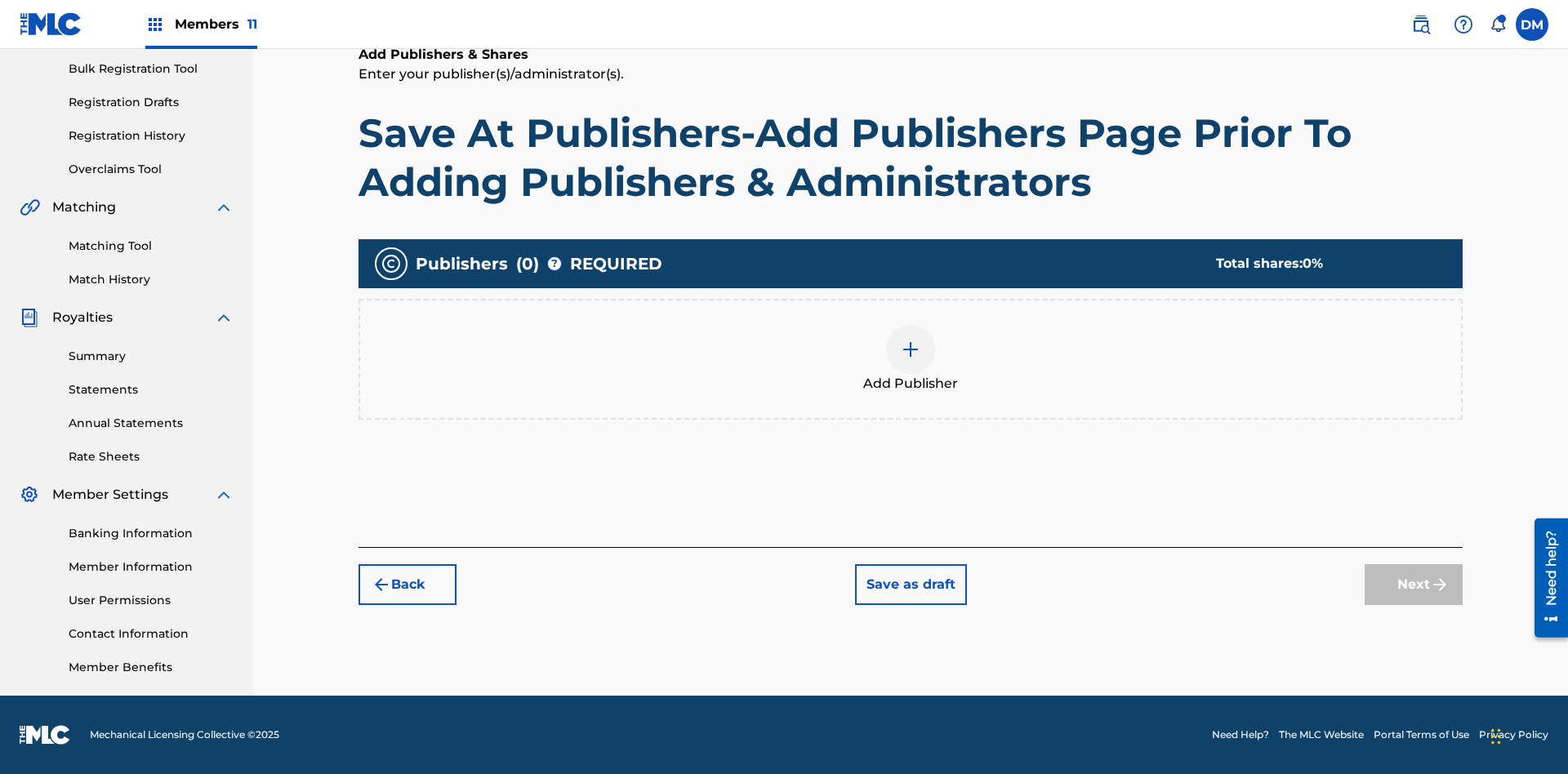
scroll to position [238, 0]
click at [909, 584] on button "Save as draft" at bounding box center [911, 584] width 112 height 41
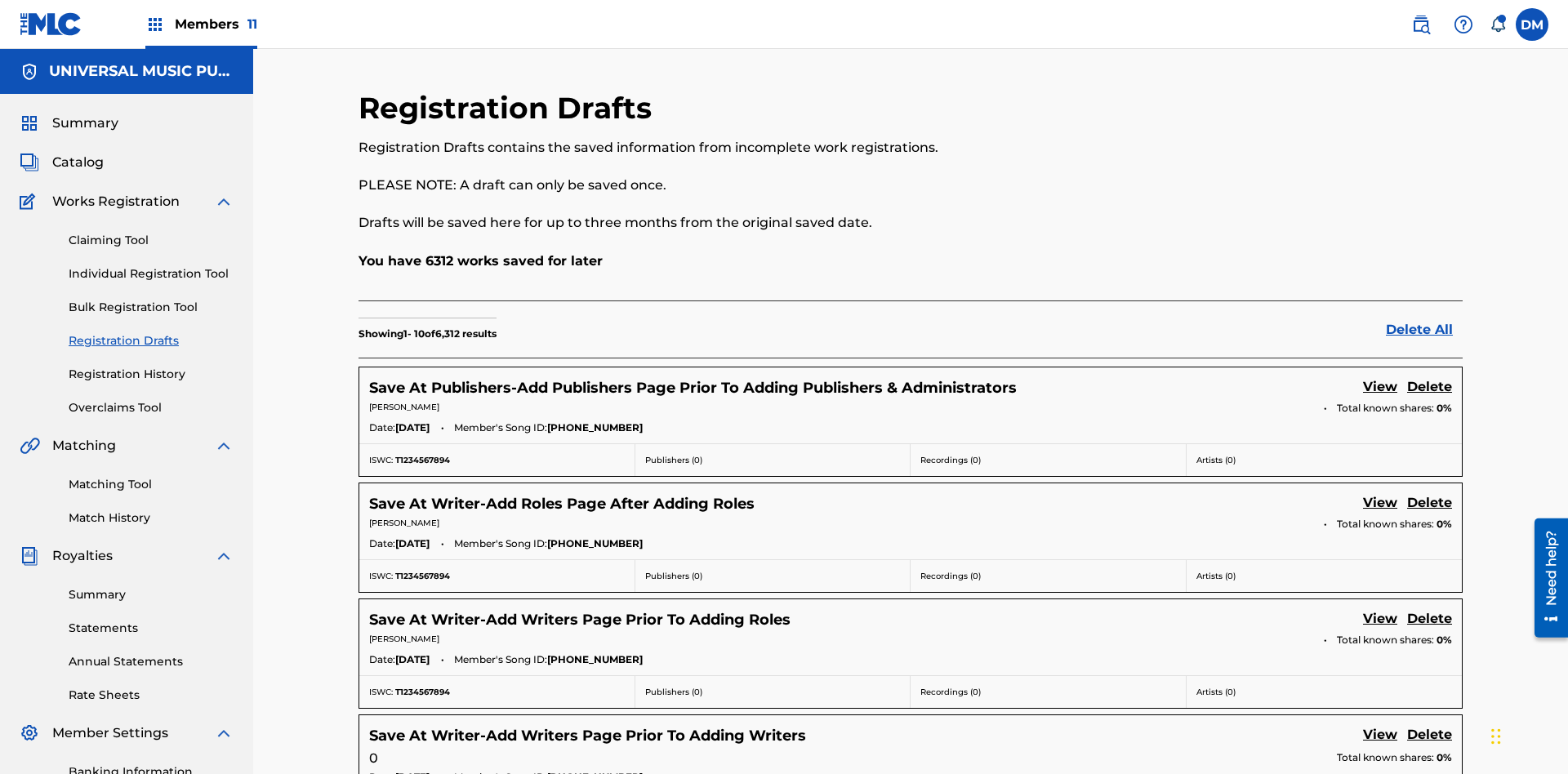
click at [1380, 377] on link "View" at bounding box center [1380, 389] width 35 height 22
